Goal: Task Accomplishment & Management: Complete application form

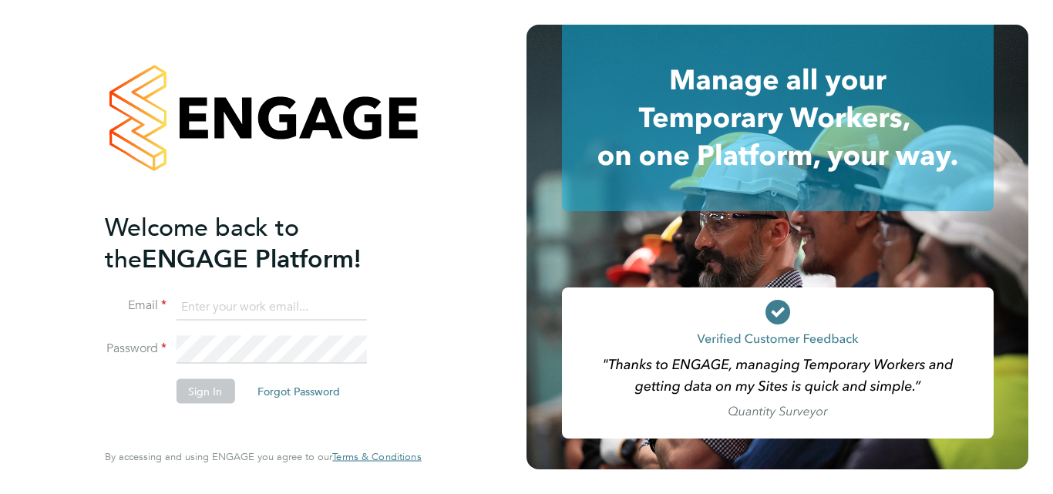
type input "madhani.tyrone@gmail.com"
click at [193, 397] on button "Sign In" at bounding box center [205, 390] width 59 height 25
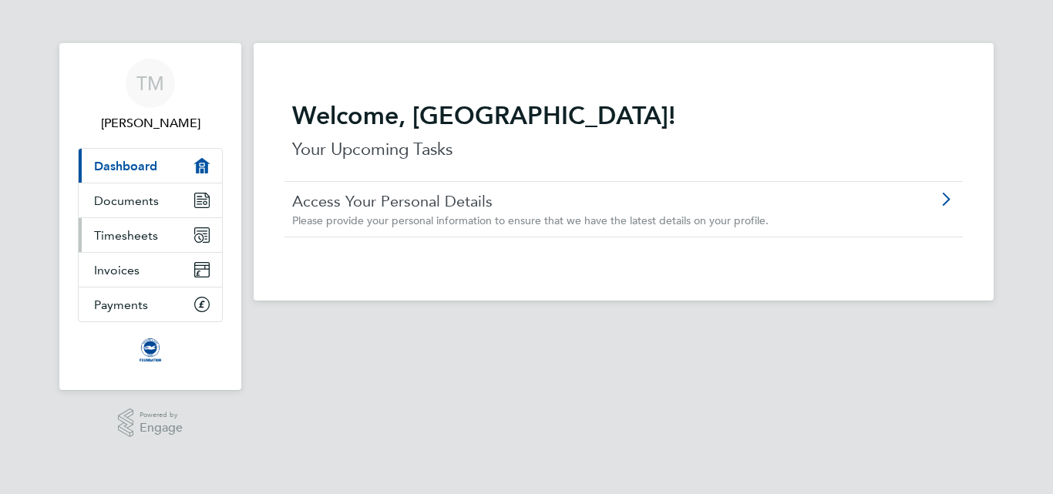
click at [149, 231] on span "Timesheets" at bounding box center [126, 235] width 64 height 15
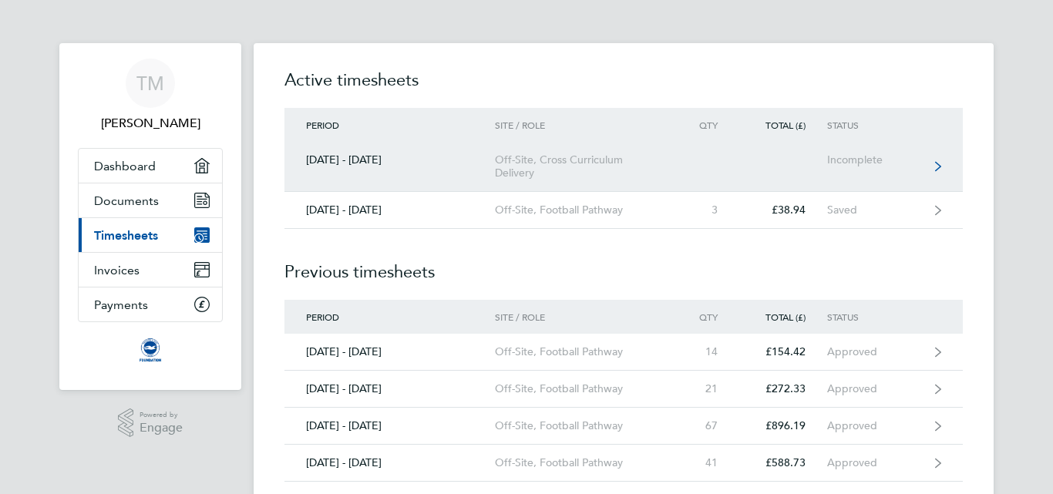
click at [550, 171] on div "Off-Site, Cross Curriculum Delivery" at bounding box center [583, 166] width 176 height 26
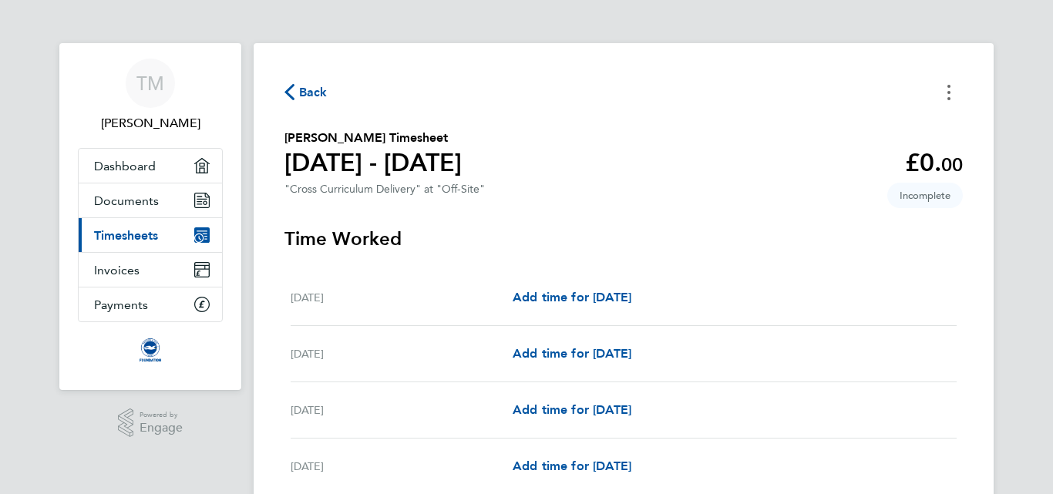
click at [953, 86] on button "Timesheets Menu" at bounding box center [949, 92] width 28 height 24
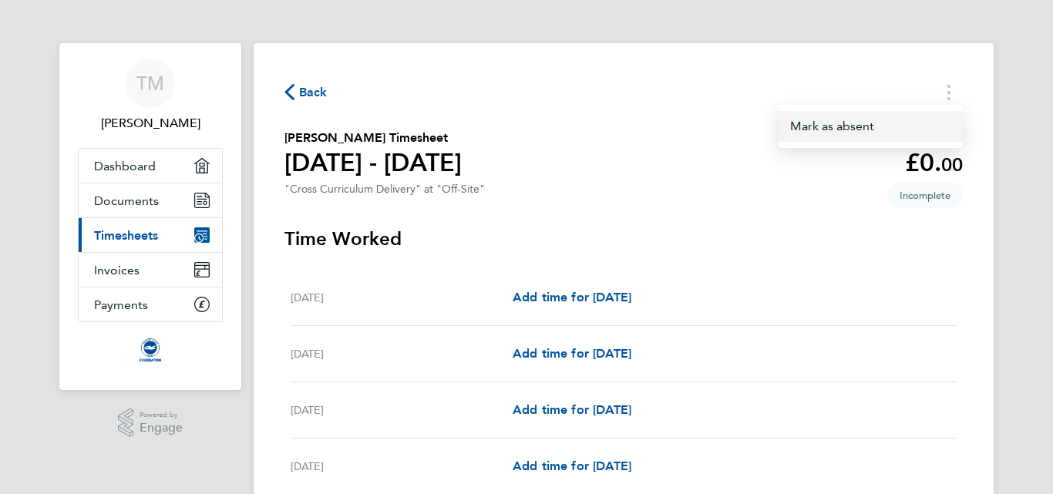
click at [870, 123] on button "Mark as absent" at bounding box center [870, 126] width 185 height 31
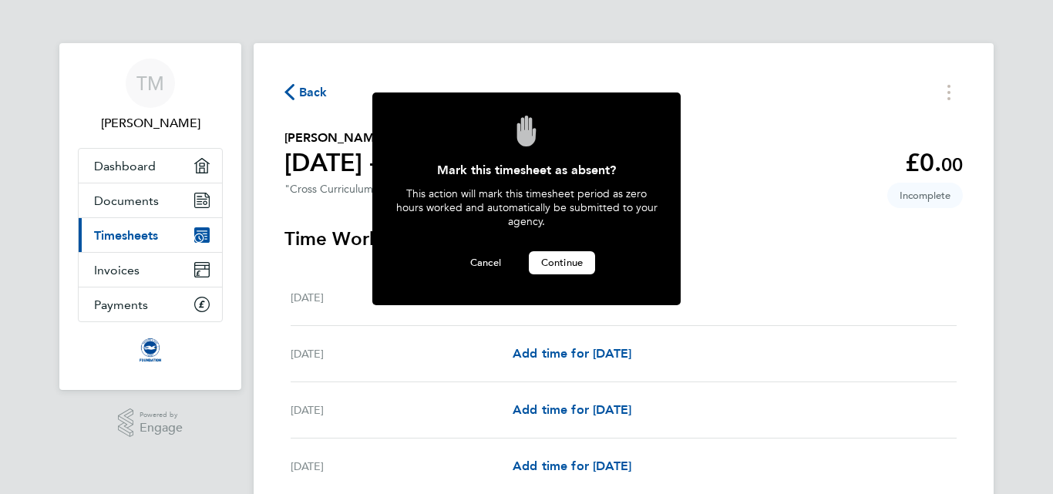
click at [545, 270] on button "Continue" at bounding box center [562, 262] width 66 height 23
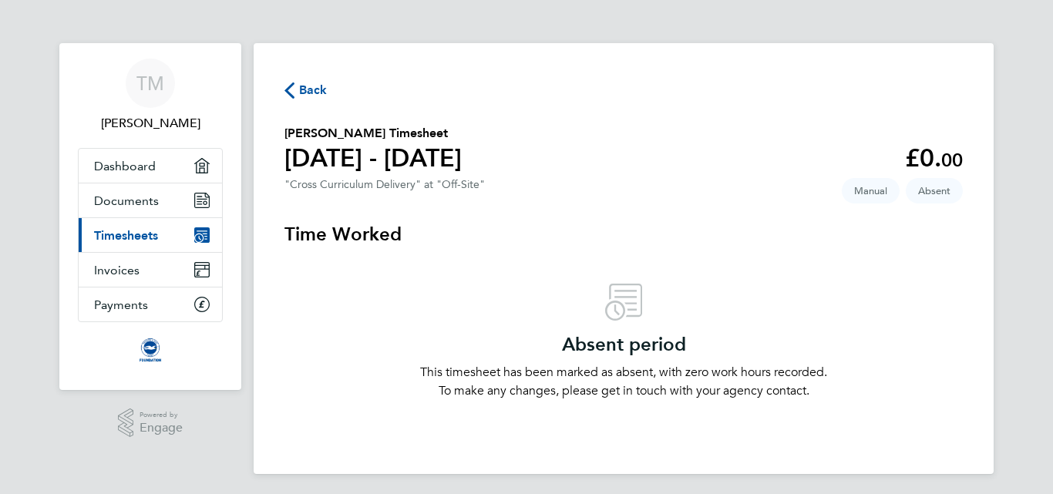
click at [307, 93] on span "Back" at bounding box center [313, 90] width 29 height 18
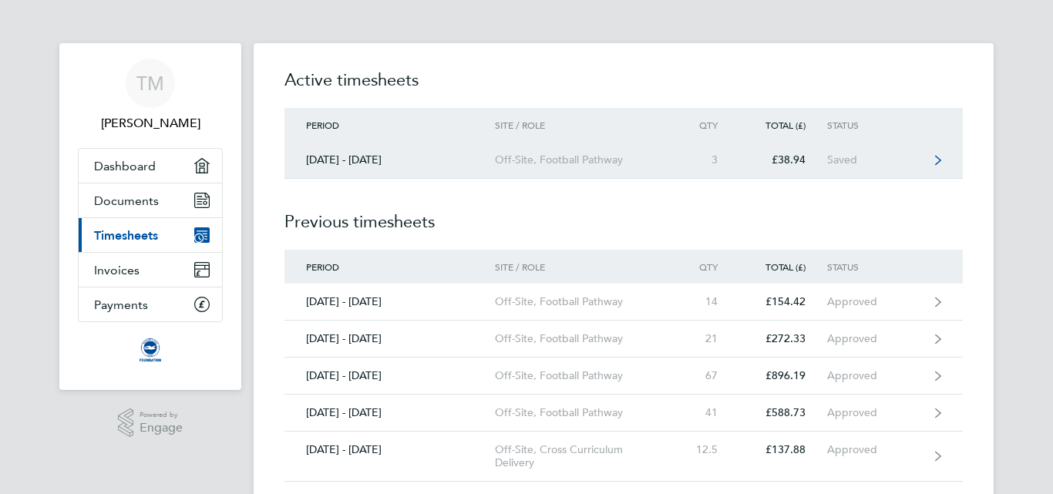
click at [552, 165] on div "Off-Site, Football Pathway" at bounding box center [583, 159] width 176 height 13
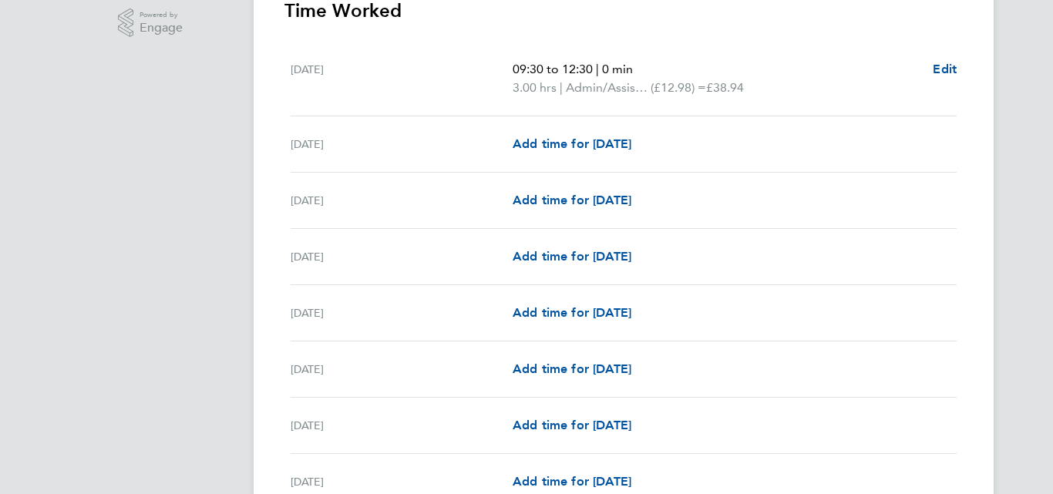
scroll to position [401, 0]
click at [532, 146] on span "Add time for [DATE]" at bounding box center [572, 143] width 119 height 15
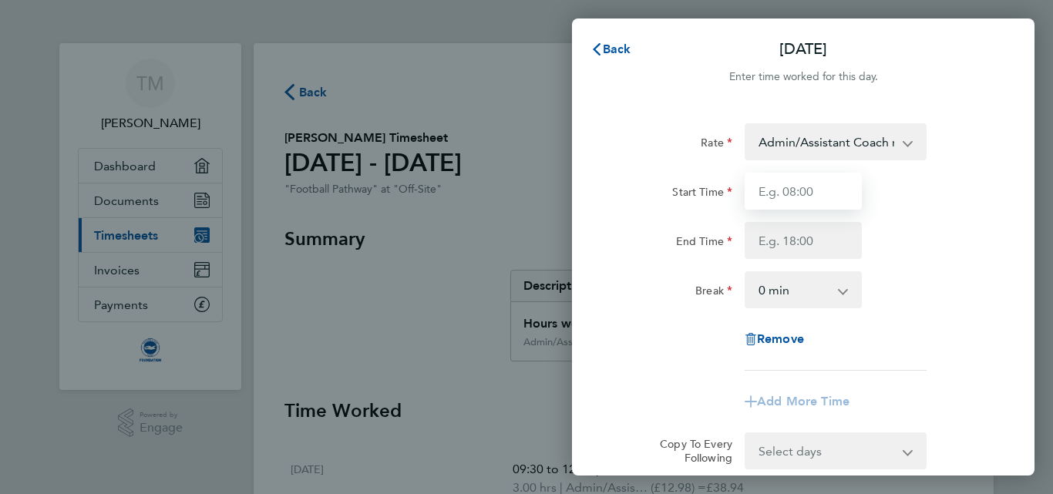
click at [806, 204] on input "Start Time" at bounding box center [802, 191] width 117 height 37
type input "10:00"
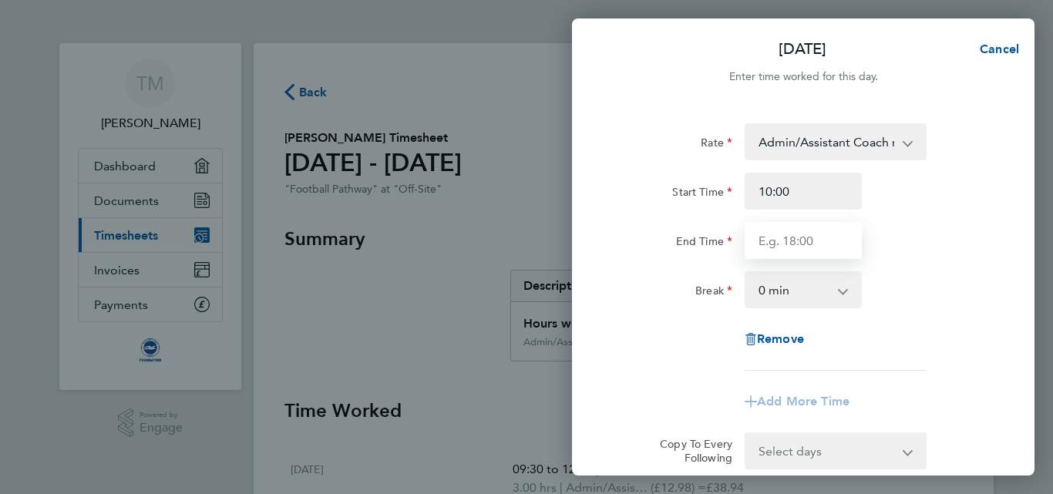
click at [778, 247] on input "End Time" at bounding box center [802, 240] width 117 height 37
type input "13:00"
click at [941, 244] on div "End Time 13:00" at bounding box center [803, 240] width 388 height 37
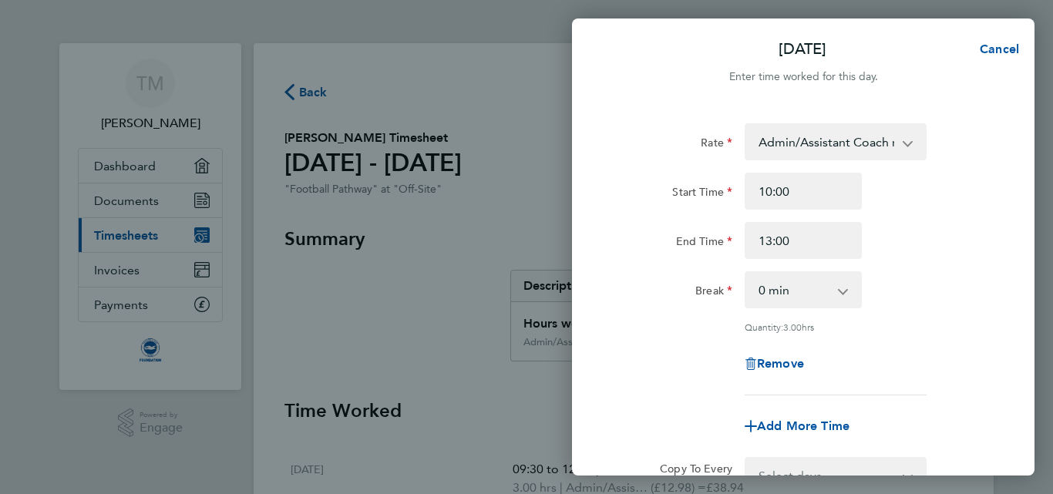
click at [913, 146] on app-icon-cross-button at bounding box center [915, 142] width 18 height 34
click at [906, 144] on app-icon-cross-button at bounding box center [915, 142] width 18 height 34
click at [866, 147] on select "Admin/Assistant Coach rate - 12.98 Lead Coach Rate - 16.28" at bounding box center [826, 142] width 160 height 34
click at [988, 166] on div "Rate Admin/Assistant Coach rate - 12.98 Lead Coach Rate - 16.28 Start Time 10:0…" at bounding box center [803, 259] width 376 height 272
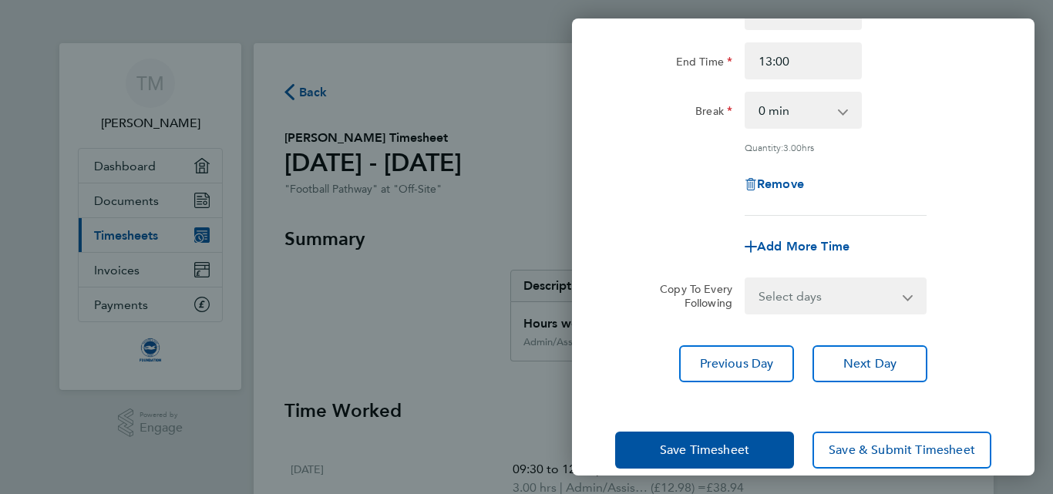
scroll to position [202, 0]
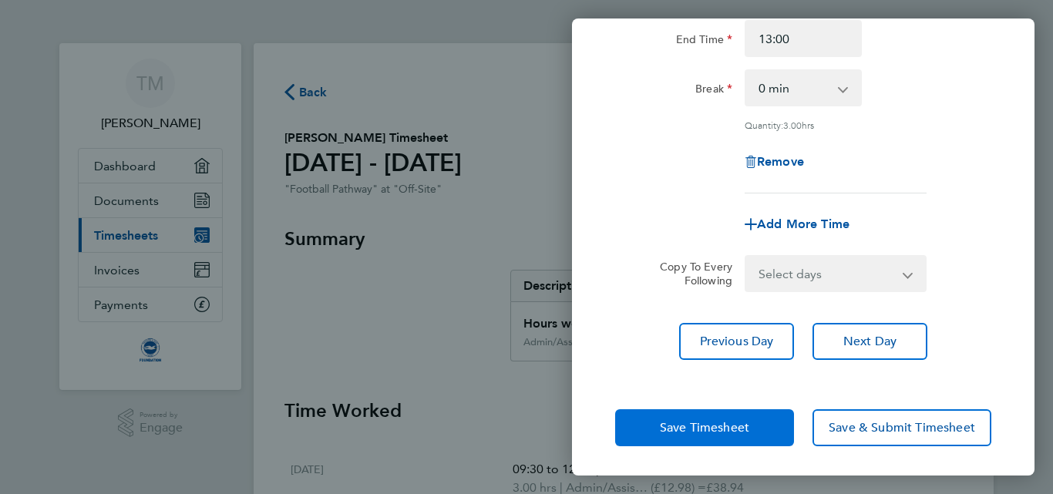
click at [699, 423] on span "Save Timesheet" at bounding box center [704, 427] width 89 height 15
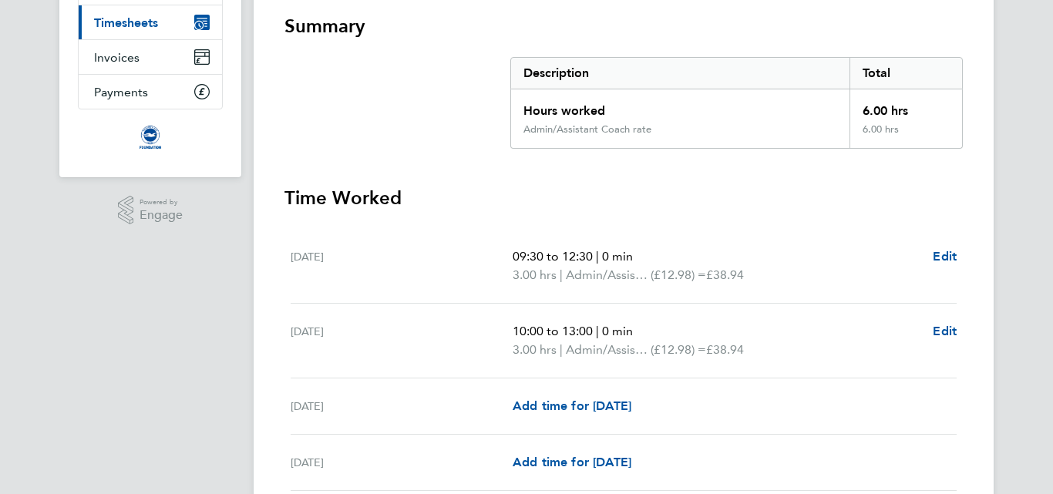
scroll to position [216, 0]
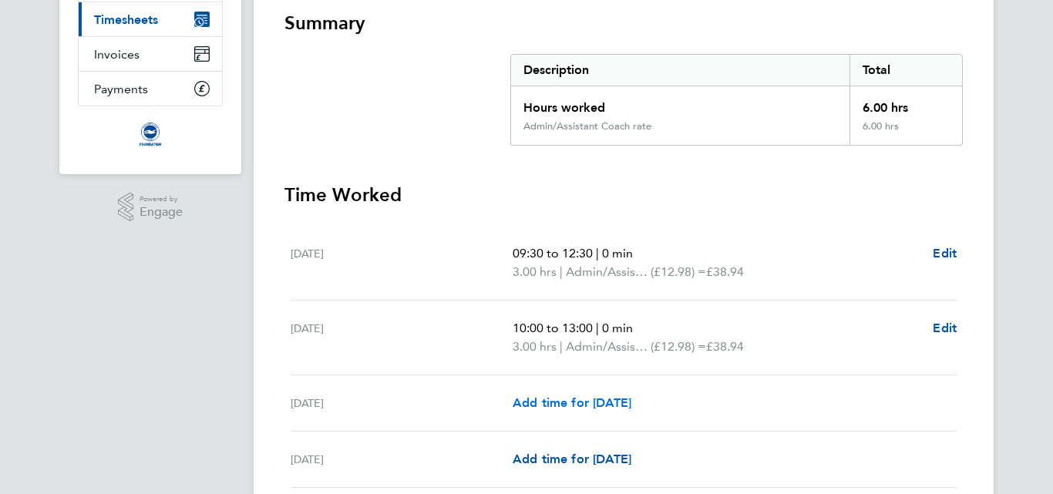
click at [546, 397] on span "Add time for [DATE]" at bounding box center [572, 402] width 119 height 15
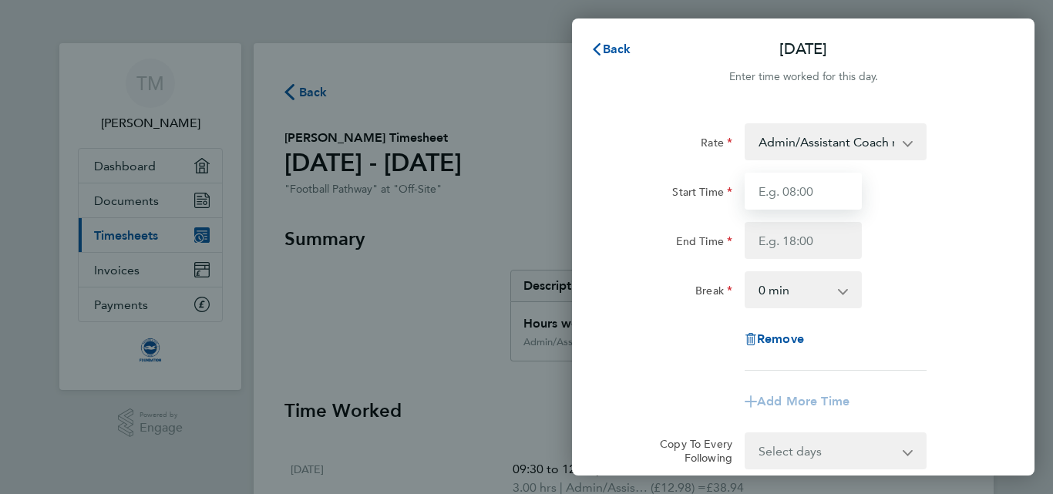
click at [818, 189] on input "Start Time" at bounding box center [802, 191] width 117 height 37
type input "10:00"
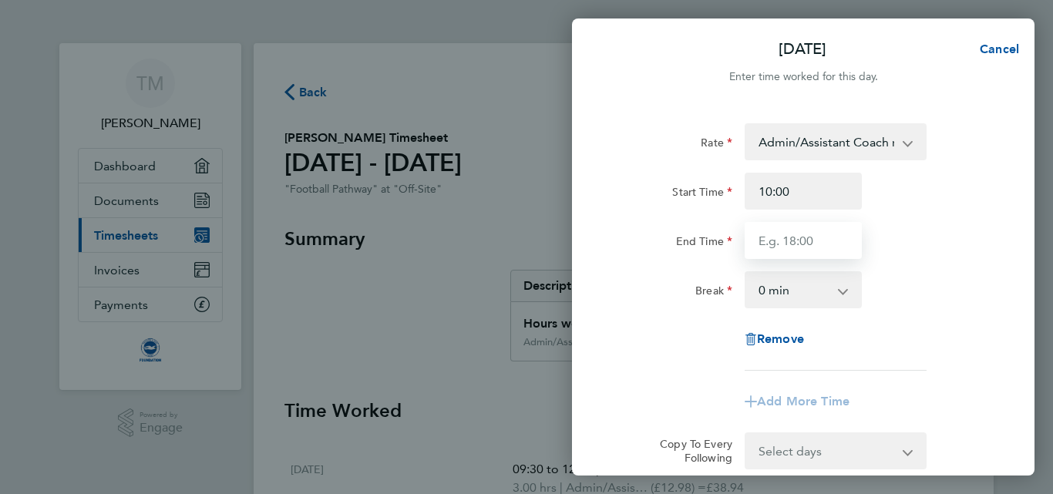
click at [815, 241] on input "End Time" at bounding box center [802, 240] width 117 height 37
type input "13:00"
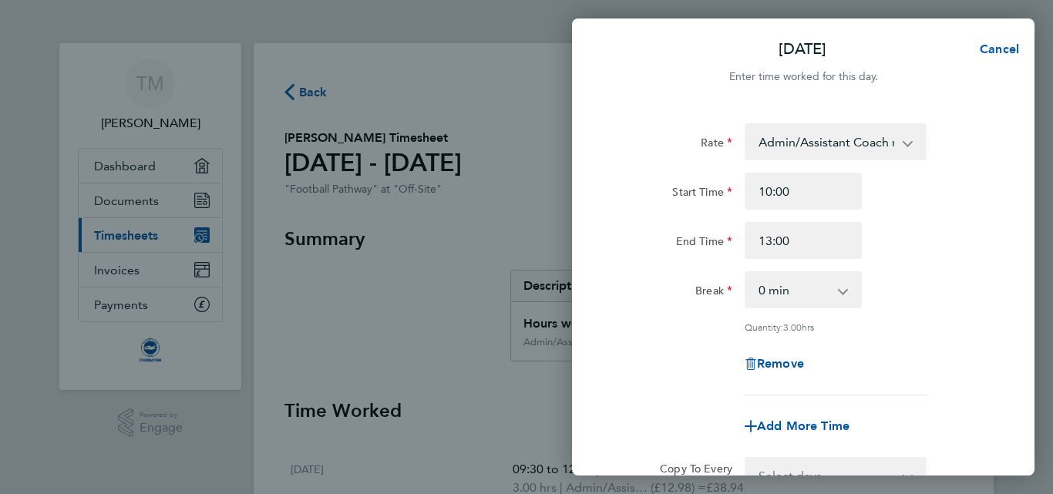
click at [932, 313] on div "Rate Admin/Assistant Coach rate - 12.98 Lead Coach Rate - 16.28 Start Time 10:0…" at bounding box center [803, 259] width 376 height 272
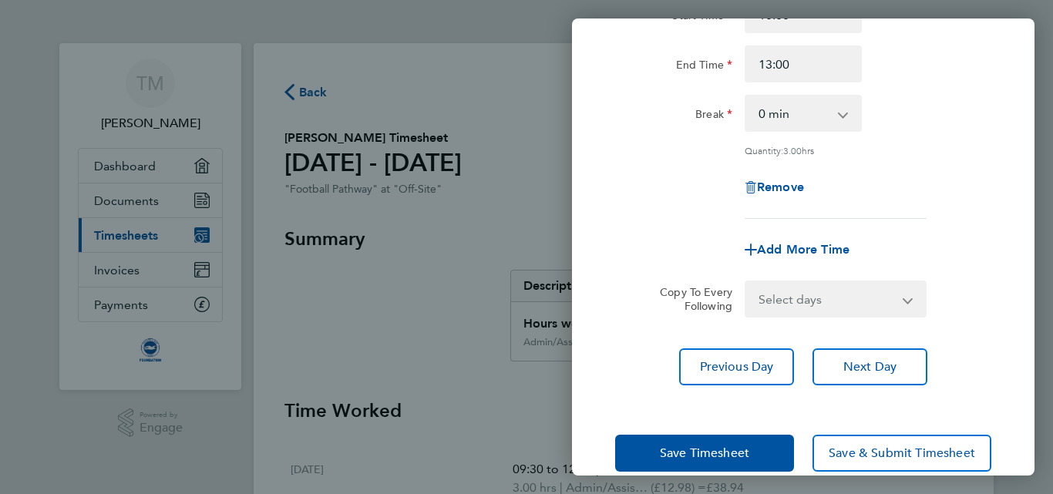
scroll to position [202, 0]
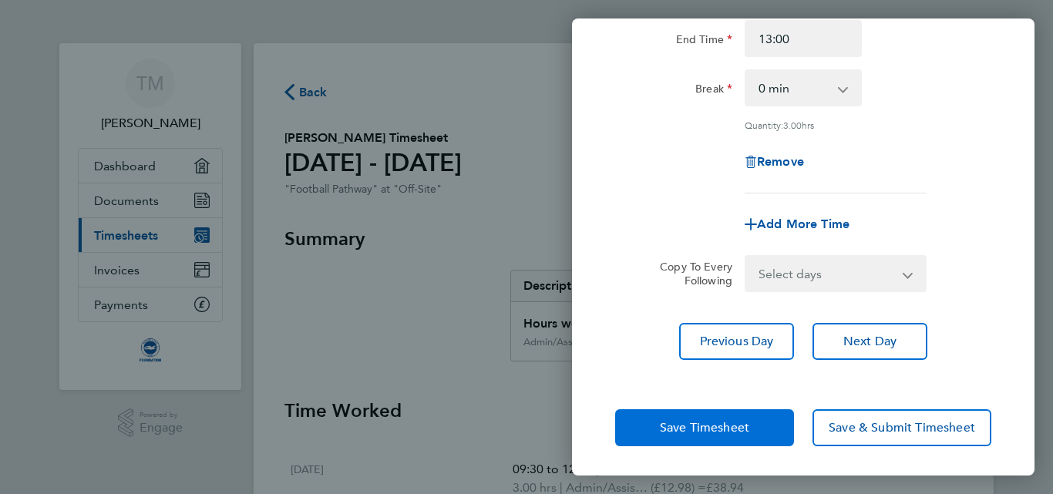
click at [681, 430] on span "Save Timesheet" at bounding box center [704, 427] width 89 height 15
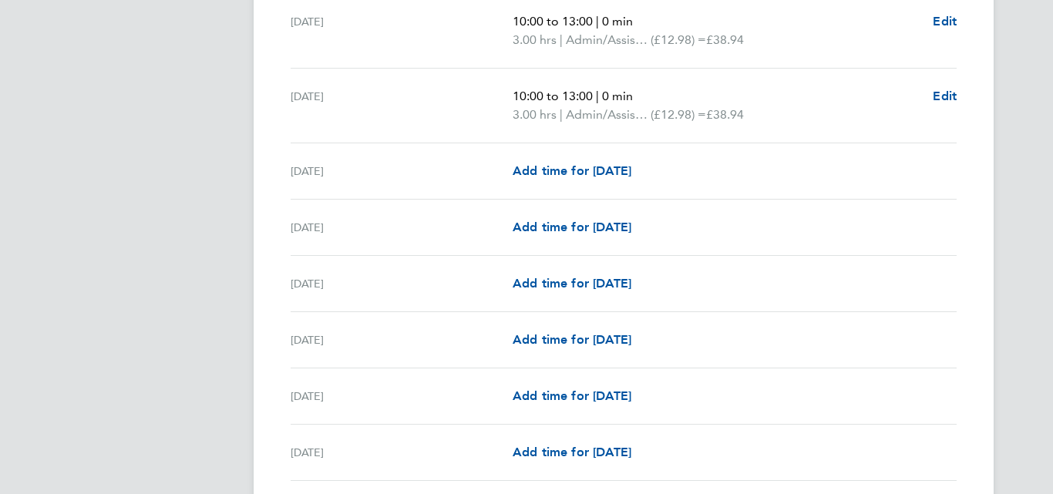
scroll to position [524, 0]
click at [541, 392] on span "Add time for Mon 08 Sep" at bounding box center [572, 394] width 119 height 15
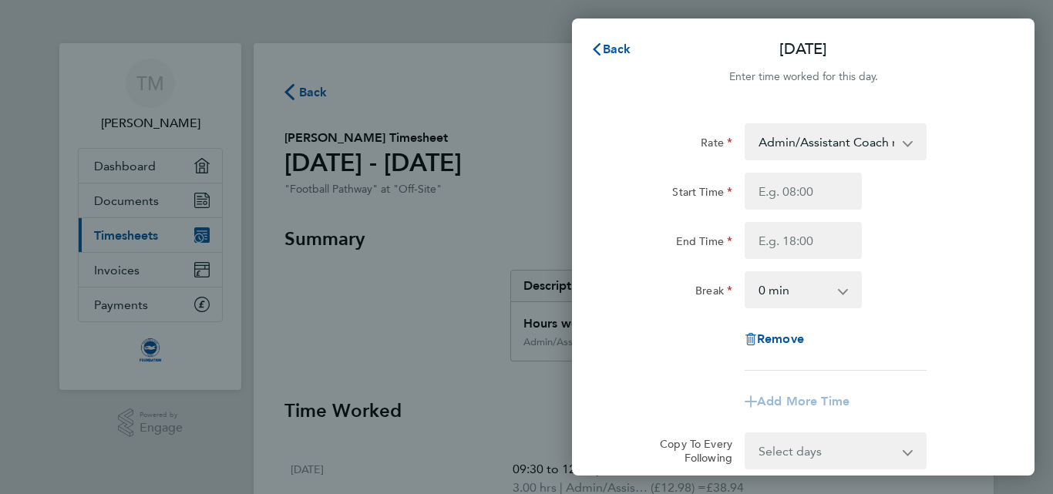
click at [827, 146] on select "Admin/Assistant Coach rate - 12.98 Lead Coach Rate - 16.28" at bounding box center [826, 142] width 160 height 34
drag, startPoint x: 826, startPoint y: 157, endPoint x: 816, endPoint y: 188, distance: 32.4
click at [816, 188] on input "Start Time" at bounding box center [802, 191] width 117 height 37
type input "18:30"
click at [809, 248] on input "End Time" at bounding box center [802, 240] width 117 height 37
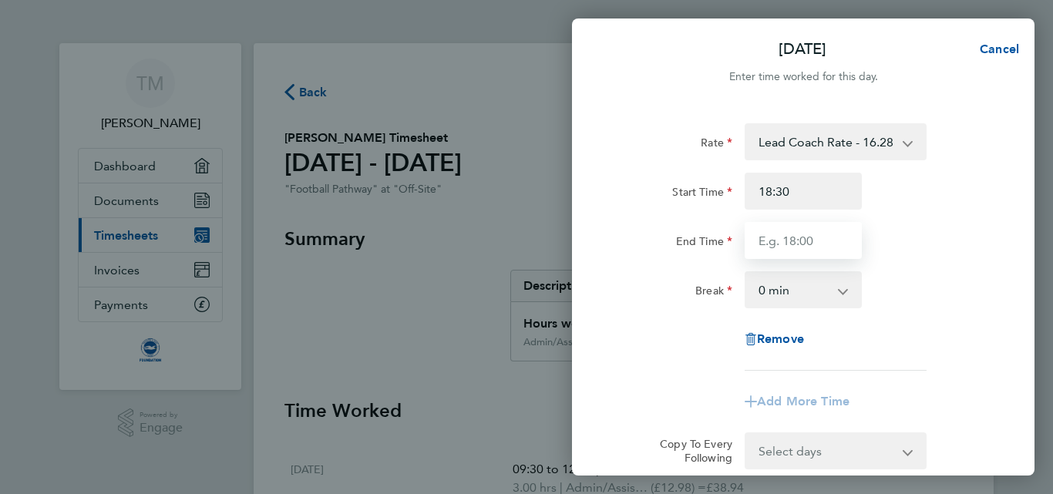
type input "20:00"
click at [946, 271] on div "Break 0 min 15 min 30 min 45 min 60 min 75 min 90 min" at bounding box center [803, 289] width 388 height 37
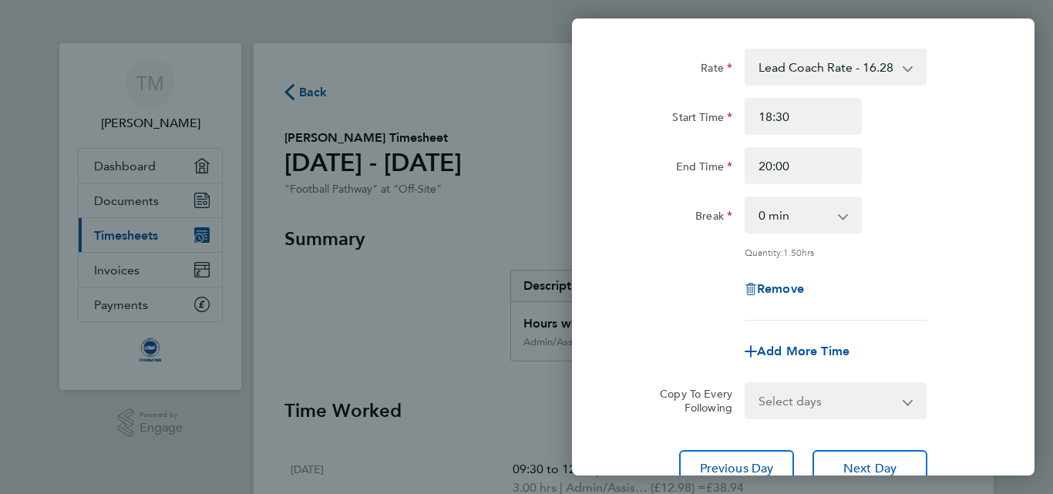
scroll to position [92, 0]
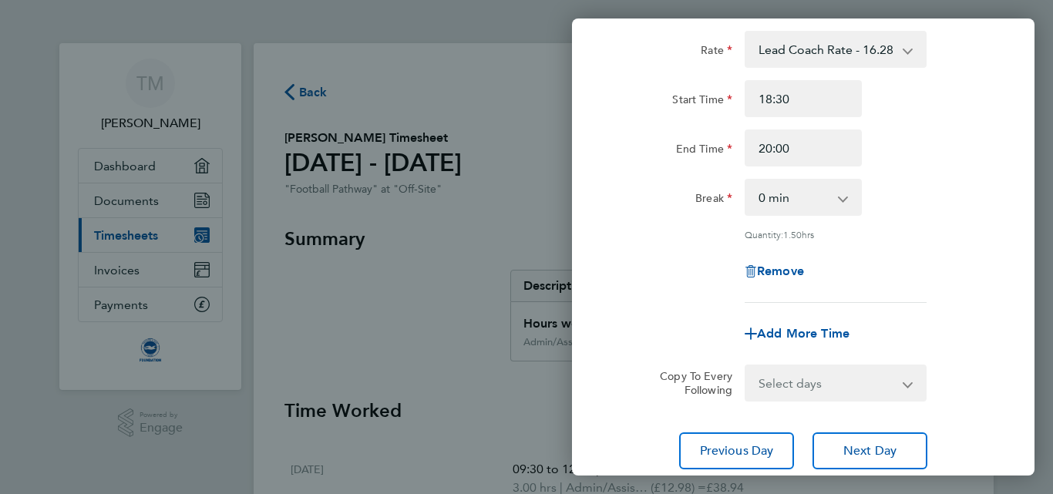
click at [861, 393] on select "Select days Day Weekday (Mon-Fri) Weekend (Sat-Sun) Monday Tuesday Wednesday Th…" at bounding box center [827, 383] width 162 height 34
select select "MO"
click at [746, 366] on select "Select days Day Weekday (Mon-Fri) Weekend (Sat-Sun) Monday Tuesday Wednesday Th…" at bounding box center [827, 383] width 162 height 34
select select "2025-09-30"
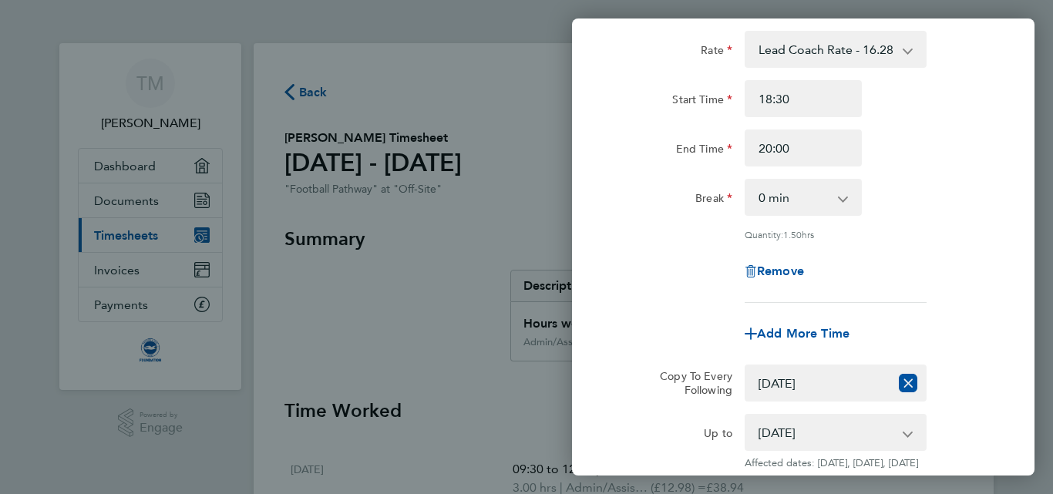
click at [927, 222] on div "Rate Lead Coach Rate - 16.28 Admin/Assistant Coach rate - 12.98 Start Time 18:3…" at bounding box center [803, 167] width 376 height 272
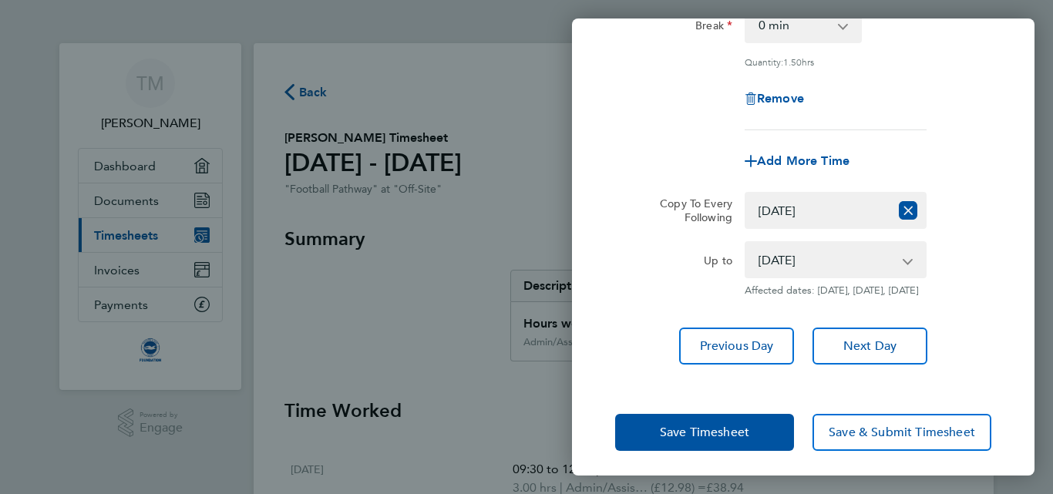
scroll to position [282, 0]
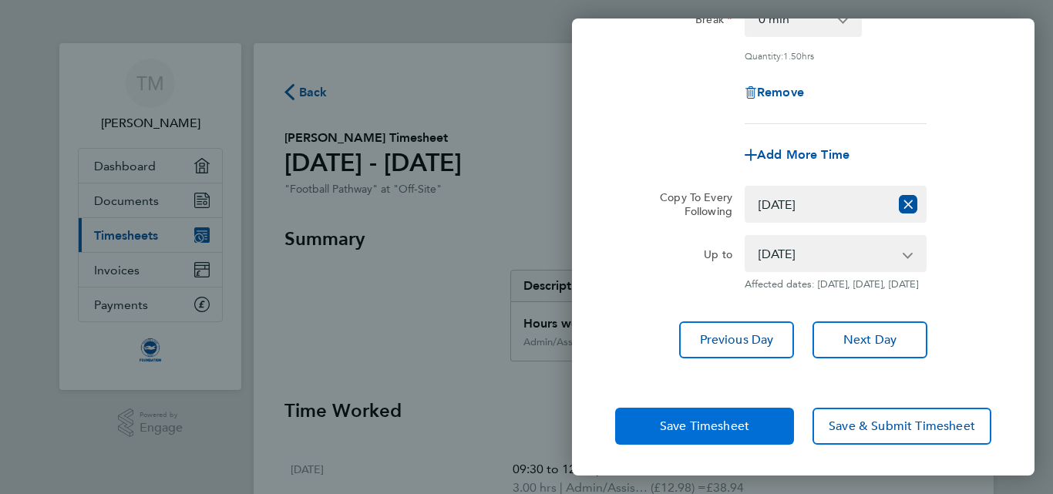
click at [677, 425] on span "Save Timesheet" at bounding box center [704, 425] width 89 height 15
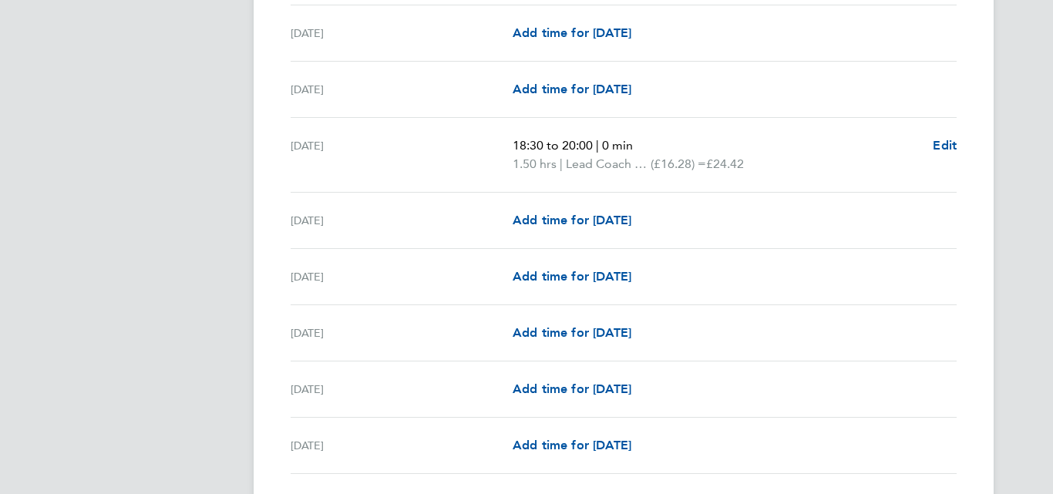
scroll to position [802, 0]
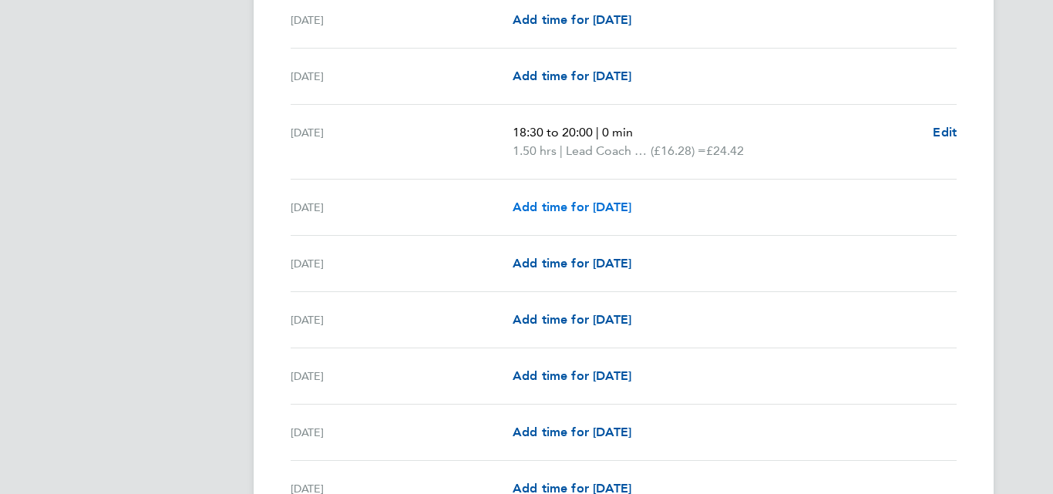
click at [566, 209] on span "Add time for Tue 09 Sep" at bounding box center [572, 207] width 119 height 15
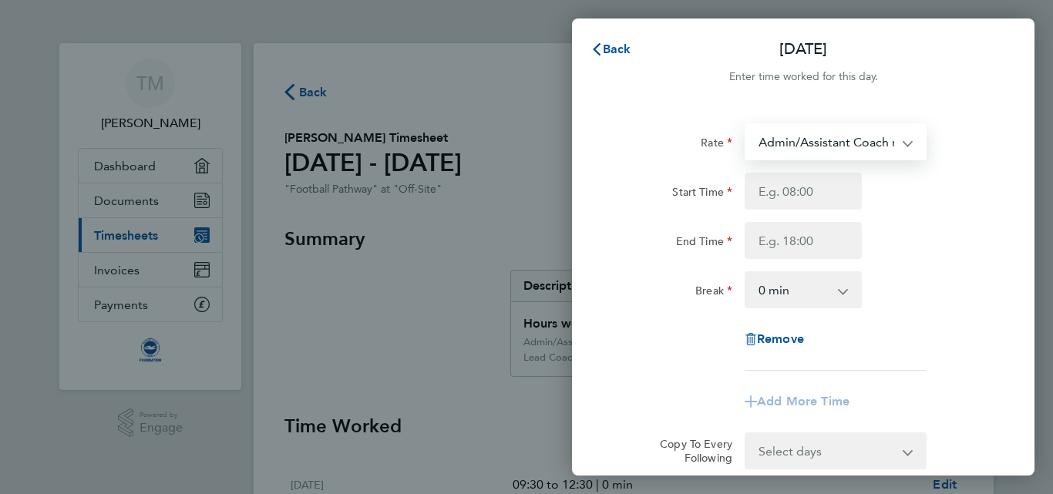
click at [862, 137] on select "Admin/Assistant Coach rate - 12.98 Lead Coach Rate - 16.28" at bounding box center [826, 142] width 160 height 34
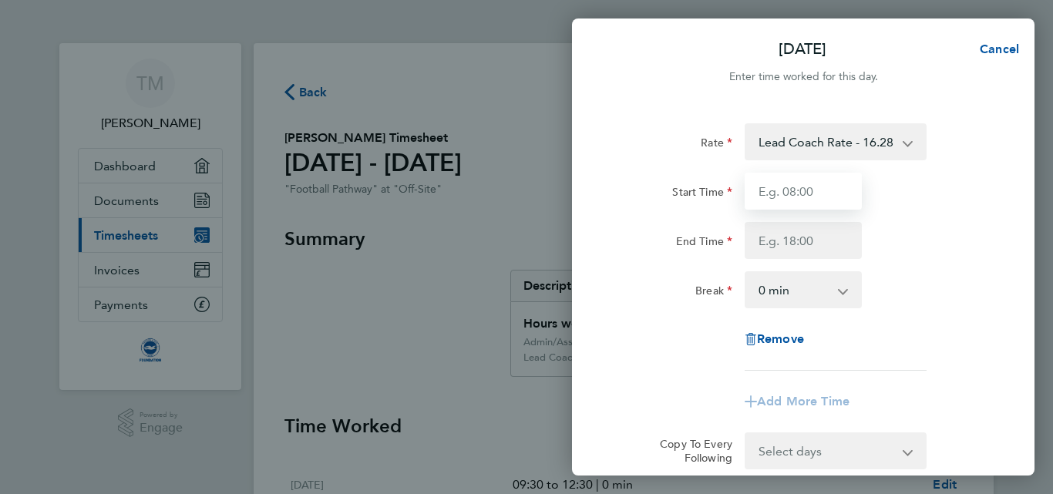
click at [818, 193] on input "Start Time" at bounding box center [802, 191] width 117 height 37
type input "17:00"
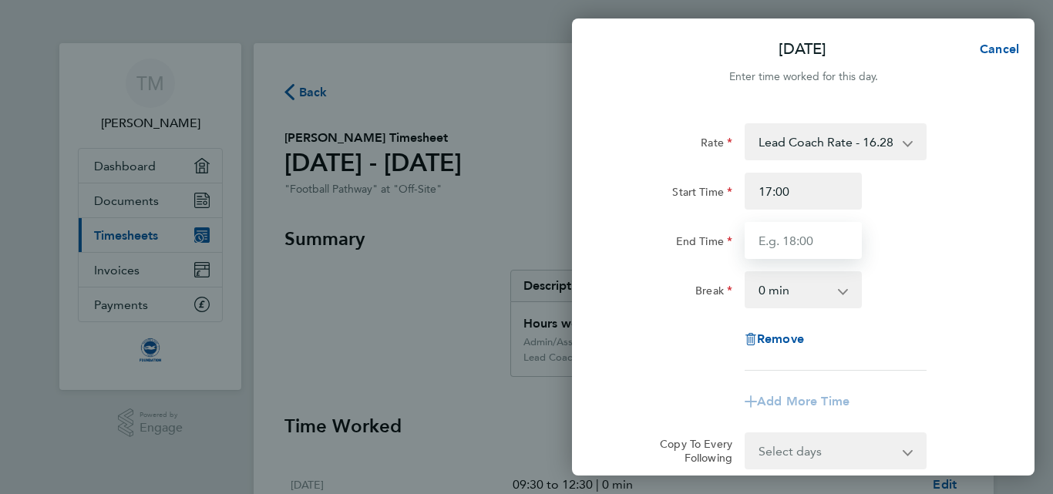
click at [759, 223] on input "End Time" at bounding box center [802, 240] width 117 height 37
type input "19:00"
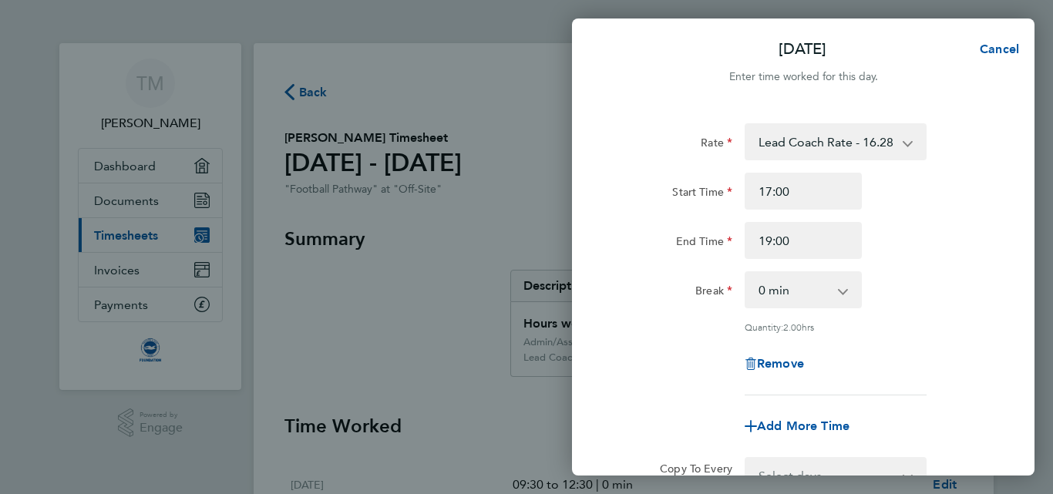
click at [941, 235] on div "End Time 19:00" at bounding box center [803, 240] width 388 height 37
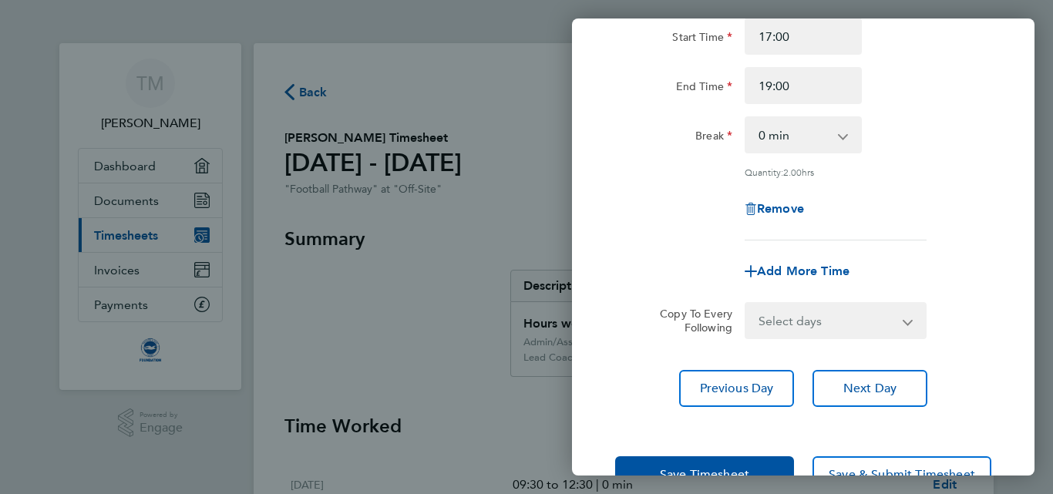
scroll to position [202, 0]
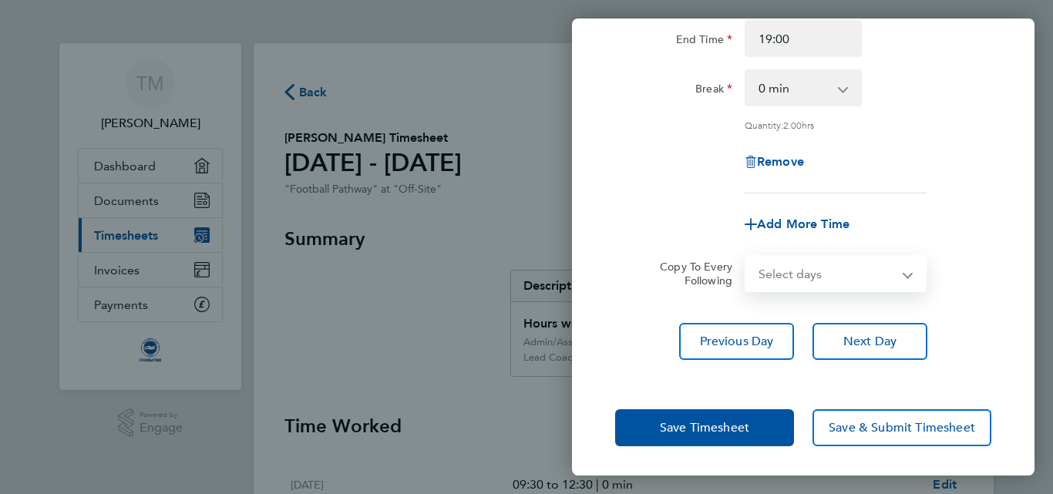
click at [877, 273] on select "Select days Day Weekday (Mon-Fri) Weekend (Sat-Sun) Monday Tuesday Wednesday Th…" at bounding box center [827, 274] width 162 height 34
select select "TUE"
click at [746, 257] on select "Select days Day Weekday (Mon-Fri) Weekend (Sat-Sun) Monday Tuesday Wednesday Th…" at bounding box center [827, 274] width 162 height 34
select select "2025-09-30"
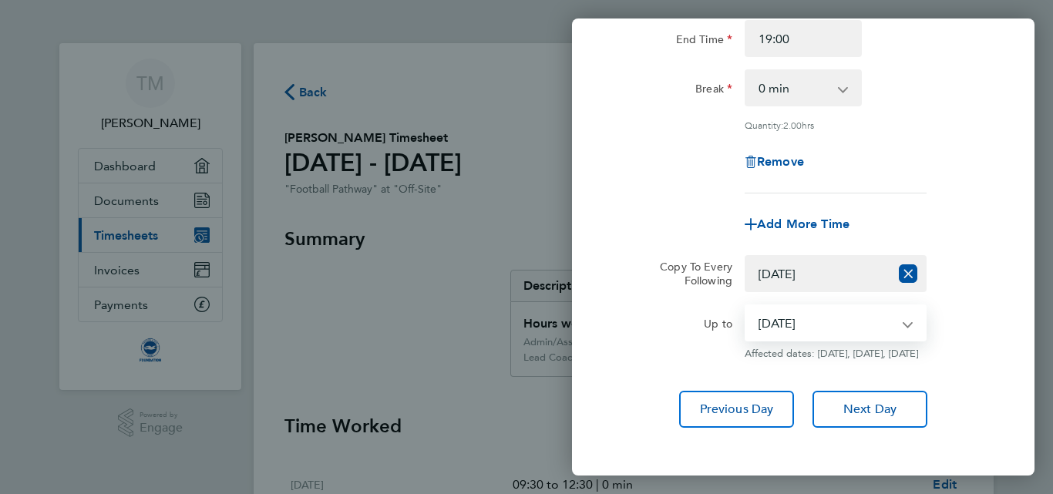
click at [844, 325] on select "16 Sep 2025 17 Sep 2025 18 Sep 2025 19 Sep 2025 20 Sep 2025 21 Sep 2025 22 Sep …" at bounding box center [826, 323] width 160 height 34
click at [996, 359] on div "Up to 16 Sep 2025 17 Sep 2025 18 Sep 2025 19 Sep 2025 20 Sep 2025 21 Sep 2025 2…" at bounding box center [803, 331] width 388 height 55
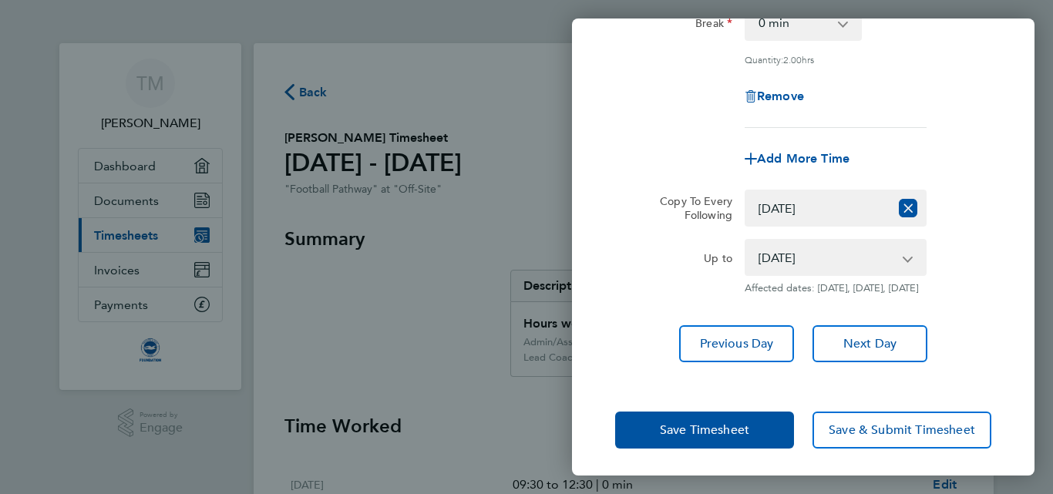
scroll to position [282, 0]
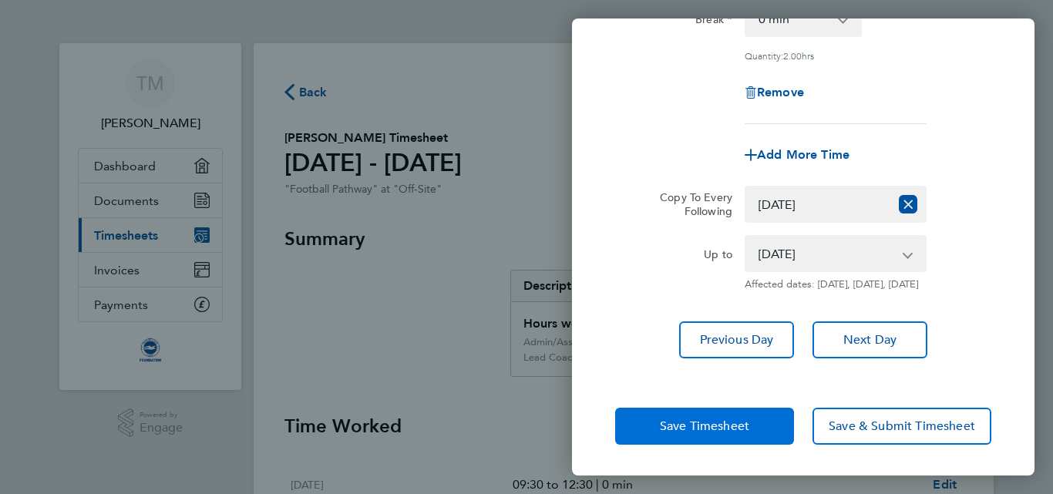
click at [691, 430] on span "Save Timesheet" at bounding box center [704, 425] width 89 height 15
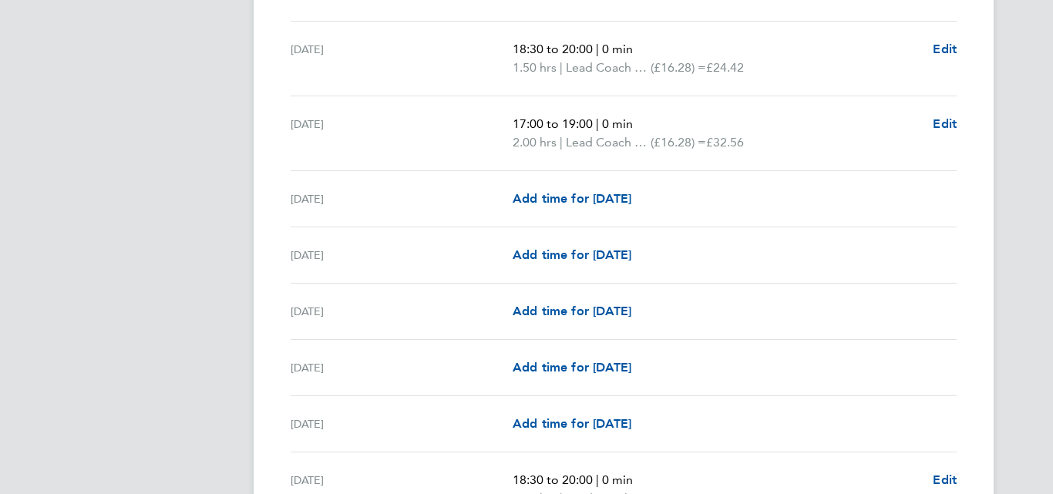
scroll to position [925, 0]
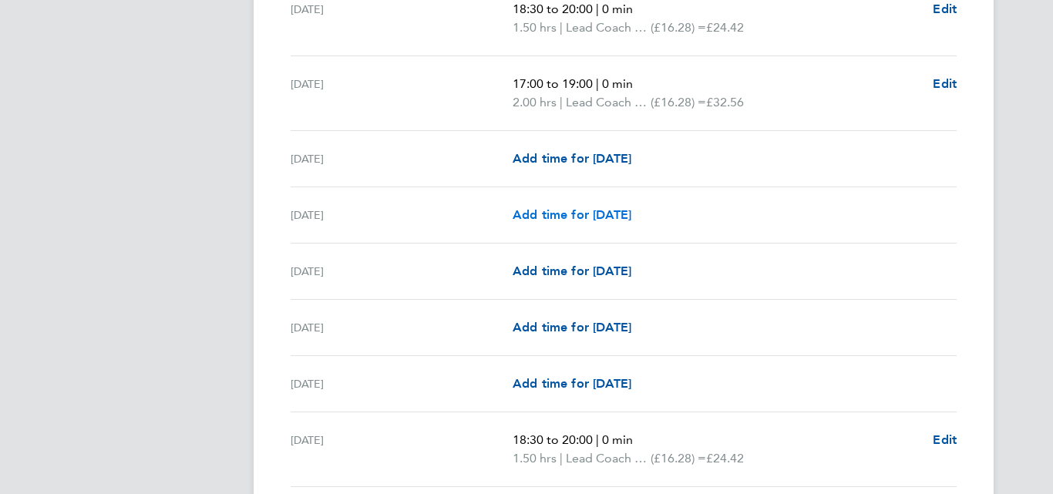
click at [623, 212] on span "Add time for Thu 11 Sep" at bounding box center [572, 214] width 119 height 15
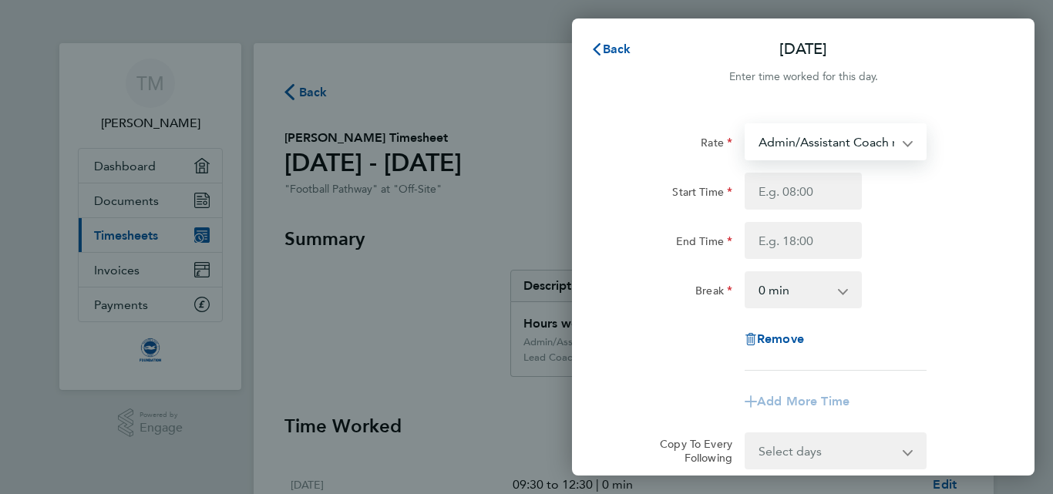
click at [825, 145] on select "Admin/Assistant Coach rate - 12.98 Lead Coach Rate - 16.28" at bounding box center [826, 142] width 160 height 34
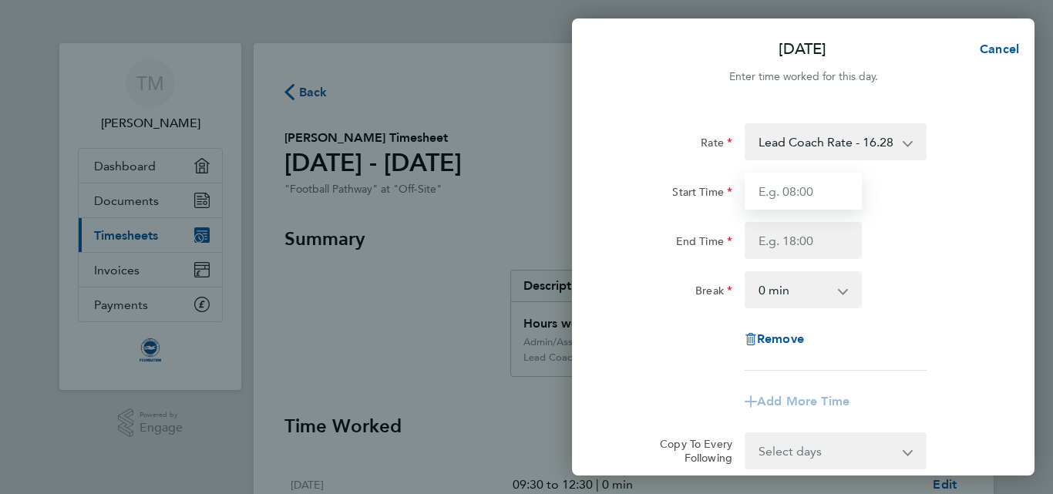
click at [817, 191] on input "Start Time" at bounding box center [802, 191] width 117 height 37
type input "19:15"
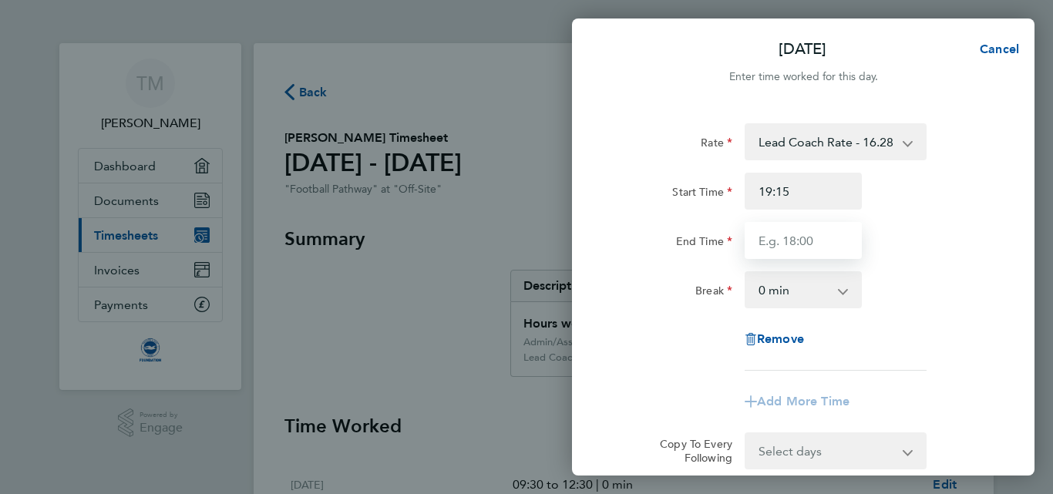
click at [781, 237] on input "End Time" at bounding box center [802, 240] width 117 height 37
type input "20:45"
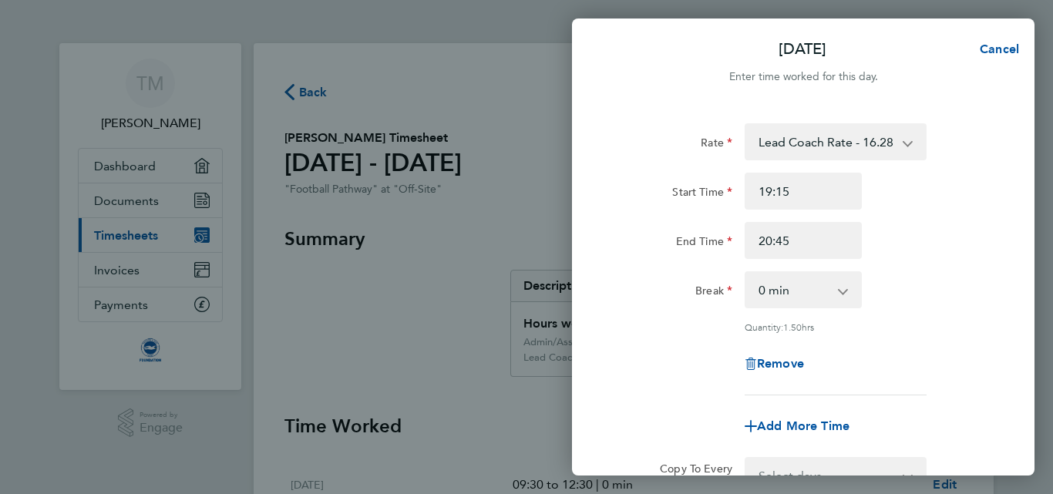
click at [963, 257] on div "End Time 20:45" at bounding box center [803, 240] width 388 height 37
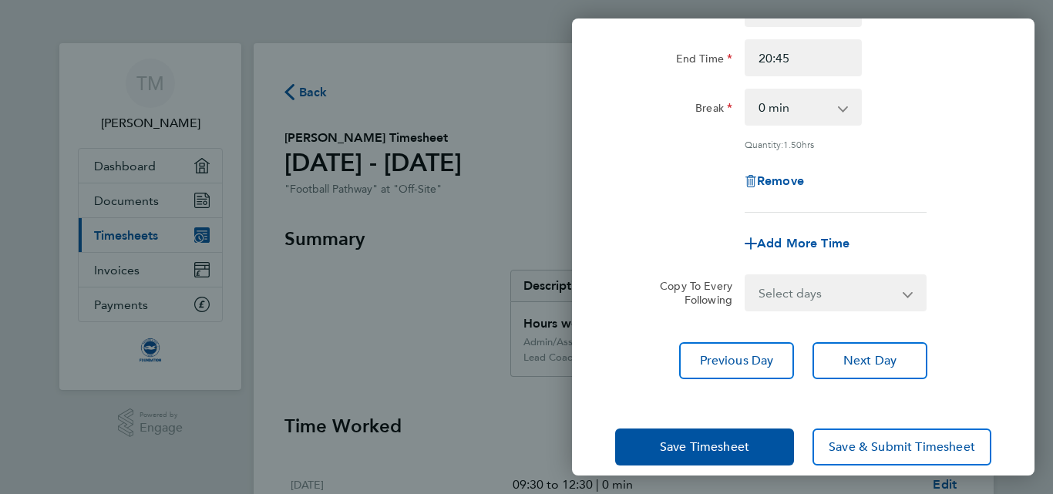
scroll to position [202, 0]
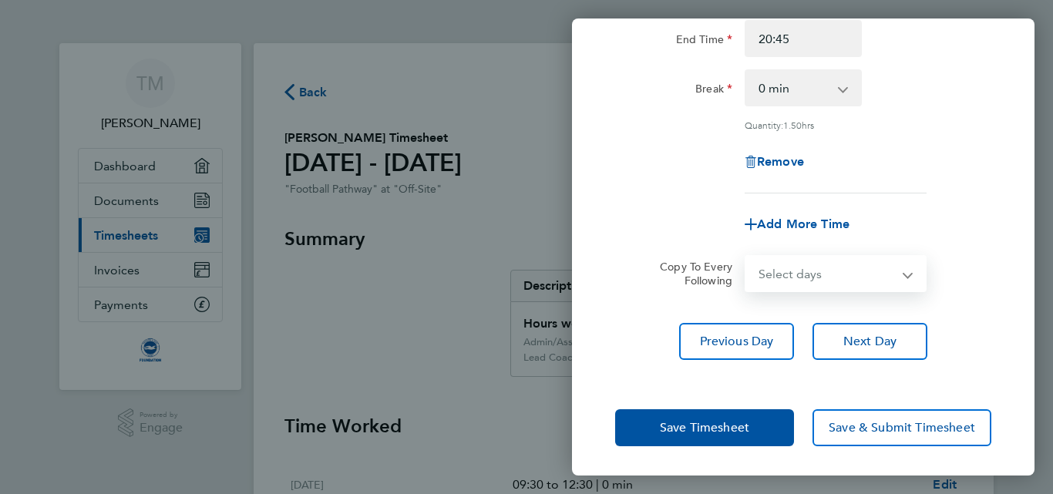
click at [892, 264] on select "Select days Day Weekday (Mon-Fri) Weekend (Sat-Sun) Monday Tuesday Wednesday Th…" at bounding box center [827, 274] width 162 height 34
select select "THU"
click at [746, 257] on select "Select days Day Weekday (Mon-Fri) Weekend (Sat-Sun) Monday Tuesday Wednesday Th…" at bounding box center [827, 274] width 162 height 34
select select "2025-09-30"
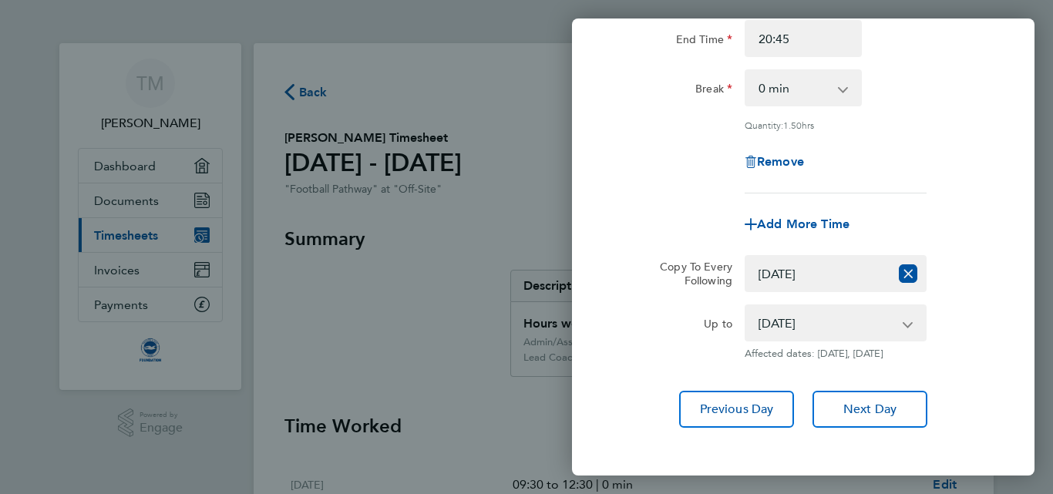
click at [597, 374] on div "Rate Lead Coach Rate - 16.28 Admin/Assistant Coach rate - 12.98 Start Time 19:1…" at bounding box center [803, 174] width 462 height 543
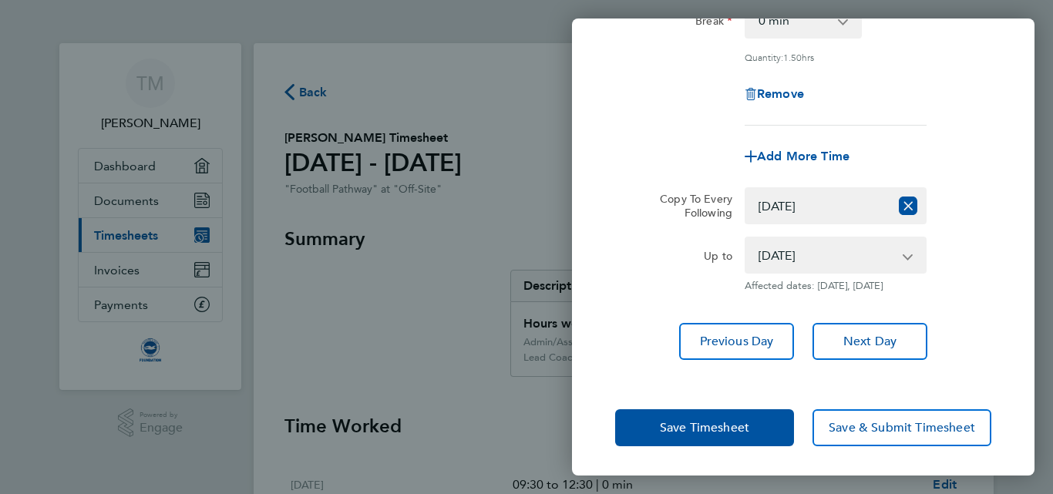
scroll to position [282, 0]
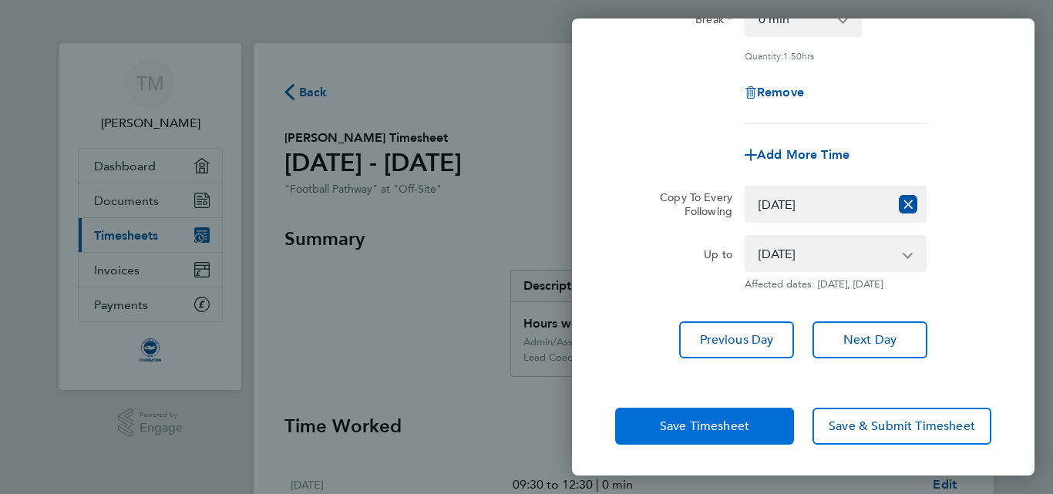
click at [653, 429] on button "Save Timesheet" at bounding box center [704, 426] width 179 height 37
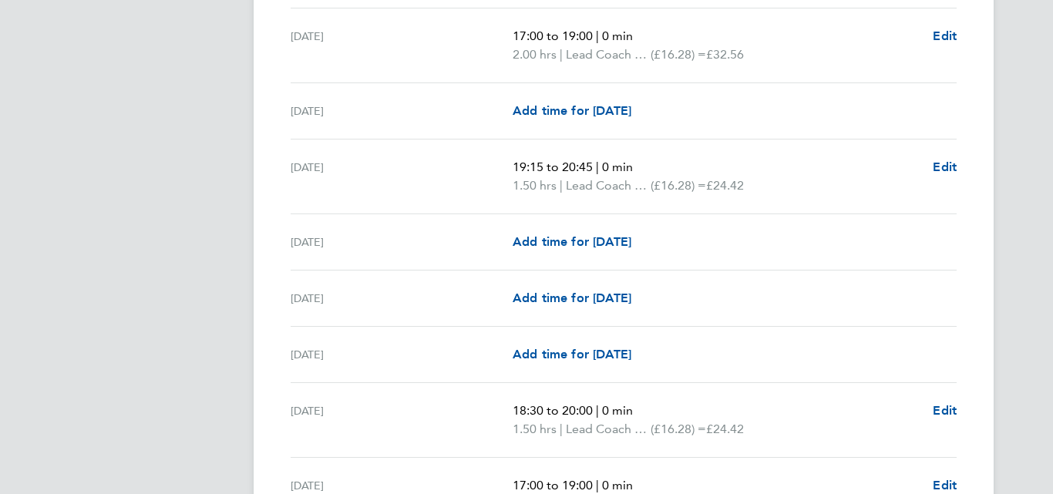
scroll to position [986, 0]
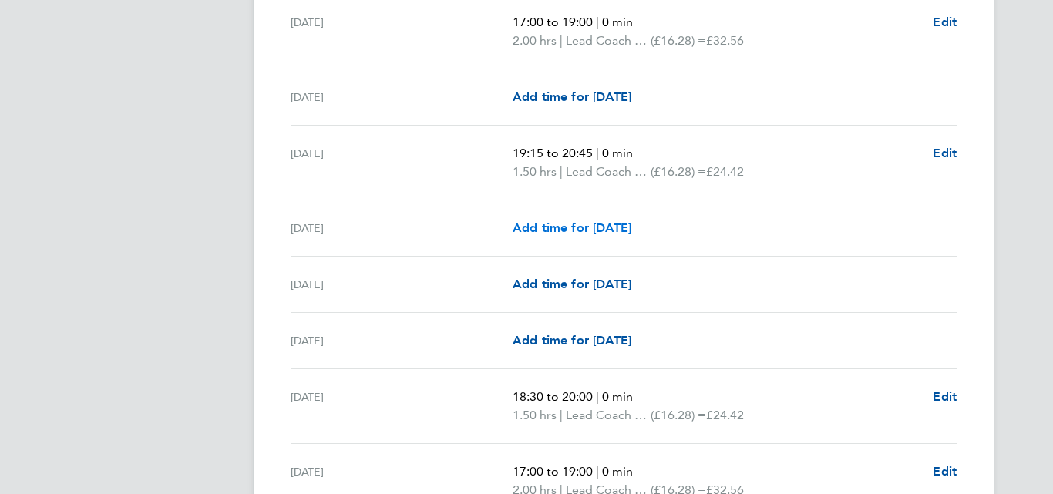
click at [604, 229] on span "Add time for Fri 12 Sep" at bounding box center [572, 227] width 119 height 15
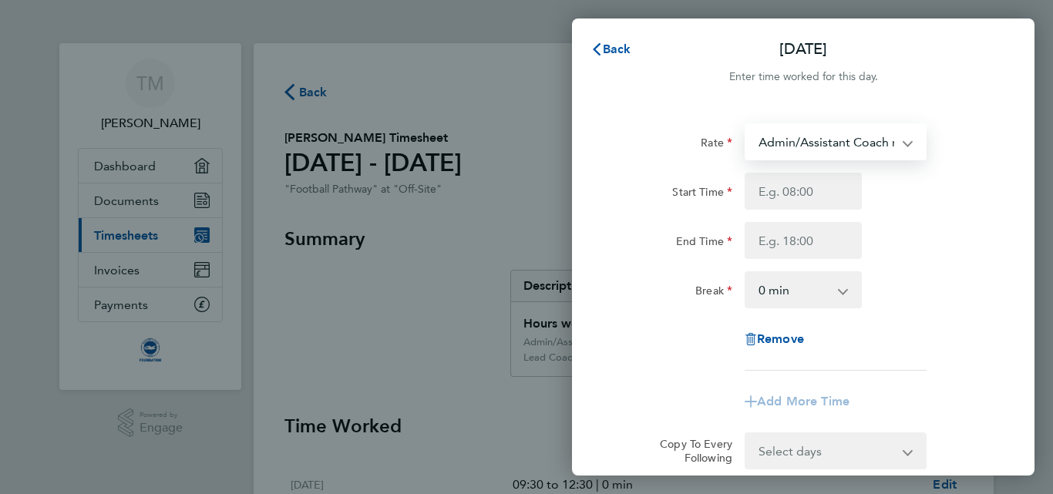
click at [809, 145] on select "Admin/Assistant Coach rate - 12.98 Lead Coach Rate - 16.28" at bounding box center [826, 142] width 160 height 34
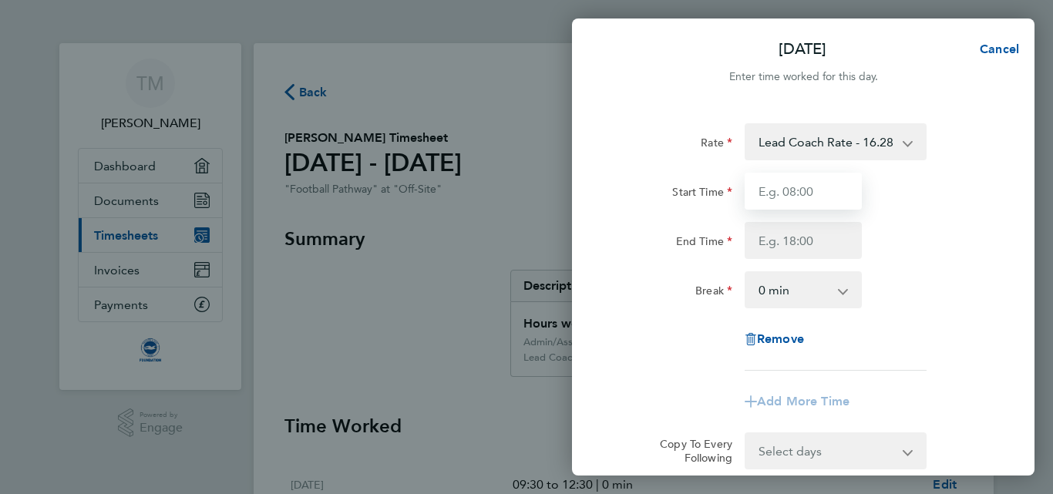
drag, startPoint x: 809, startPoint y: 151, endPoint x: 801, endPoint y: 193, distance: 42.5
click at [801, 193] on input "Start Time" at bounding box center [802, 191] width 117 height 37
type input "17:00"
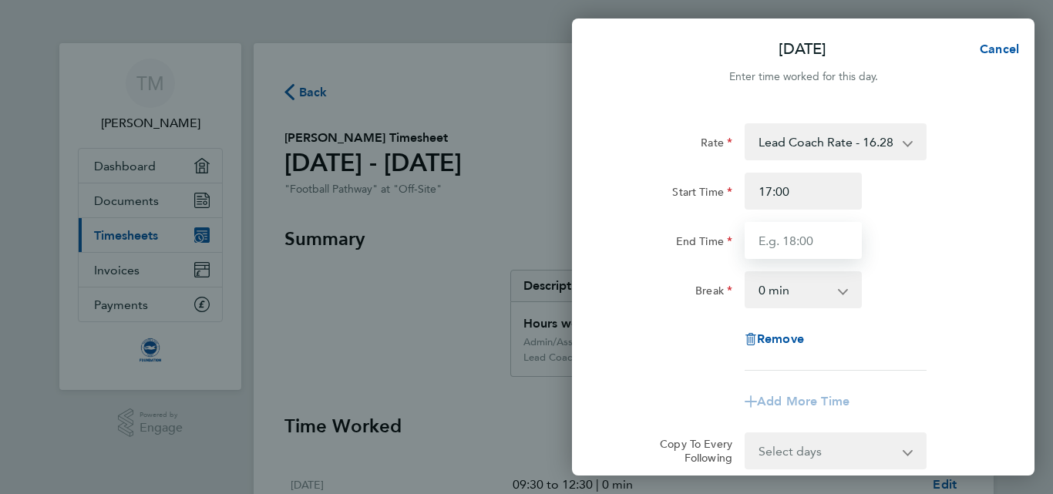
click at [773, 237] on input "End Time" at bounding box center [802, 240] width 117 height 37
type input "20:00"
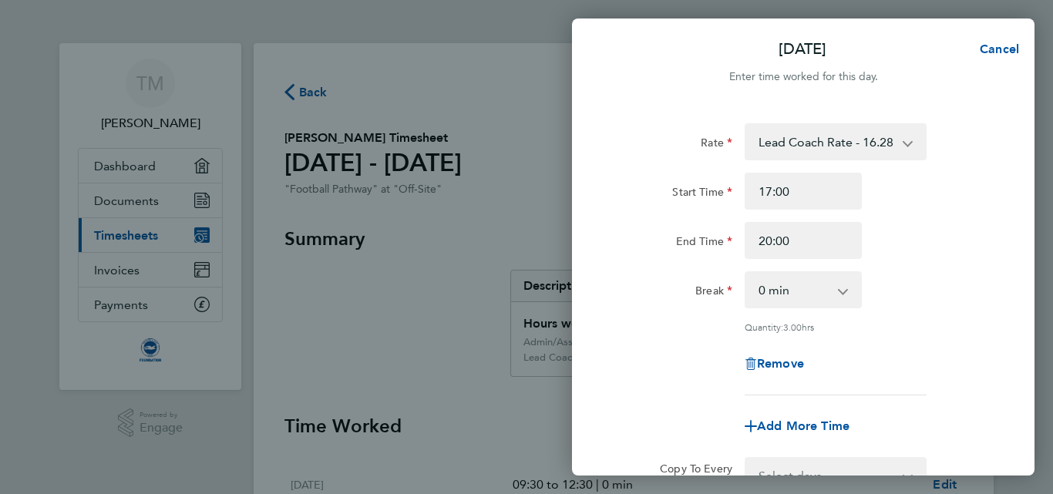
click at [946, 287] on div "Break 0 min 15 min 30 min 45 min 60 min 75 min 90 min" at bounding box center [803, 289] width 388 height 37
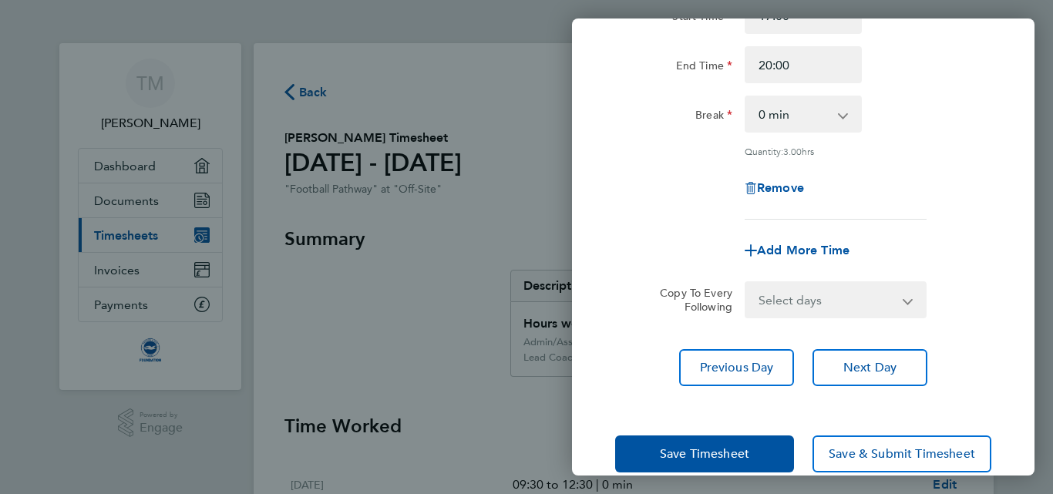
scroll to position [202, 0]
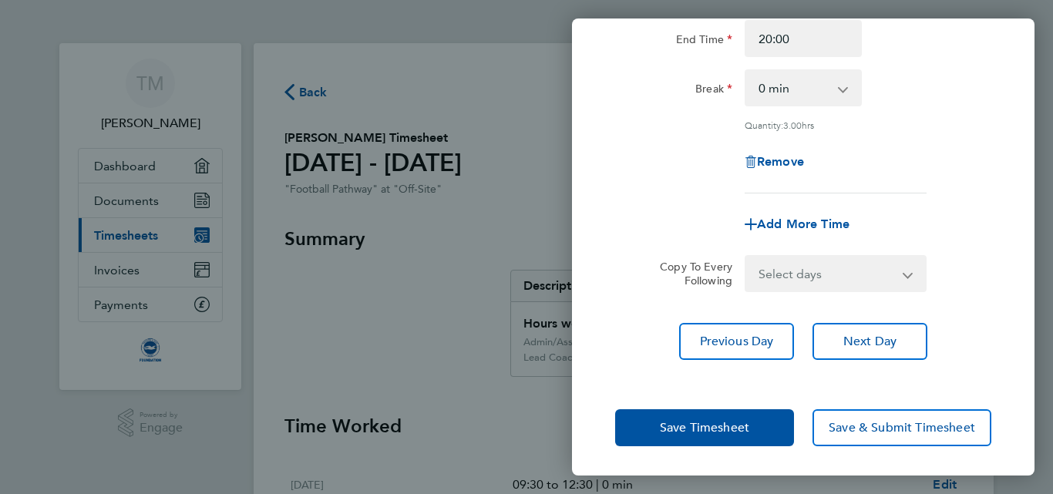
click at [883, 284] on select "Select days Day Weekday (Mon-Fri) Weekend (Sat-Sun) Monday Tuesday Wednesday Th…" at bounding box center [827, 274] width 162 height 34
select select "FRI"
click at [746, 257] on select "Select days Day Weekday (Mon-Fri) Weekend (Sat-Sun) Monday Tuesday Wednesday Th…" at bounding box center [827, 274] width 162 height 34
select select "2025-09-30"
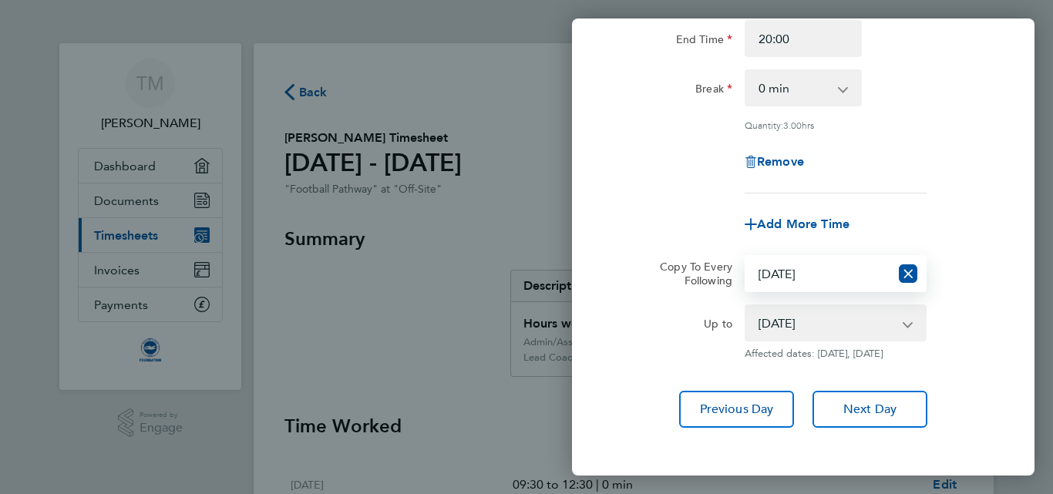
click at [993, 350] on div "Up to 19 Sep 2025 20 Sep 2025 21 Sep 2025 22 Sep 2025 23 Sep 2025 24 Sep 2025 2…" at bounding box center [803, 331] width 388 height 55
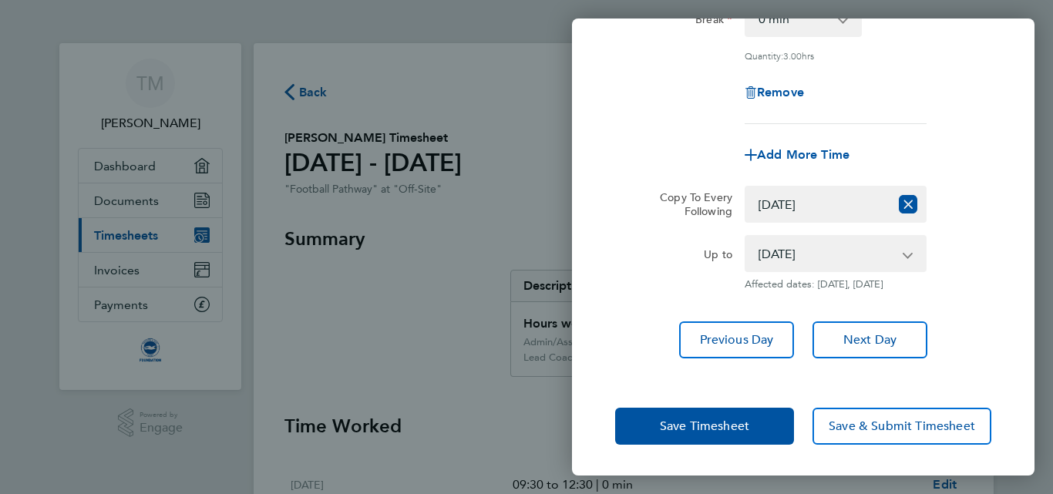
scroll to position [282, 0]
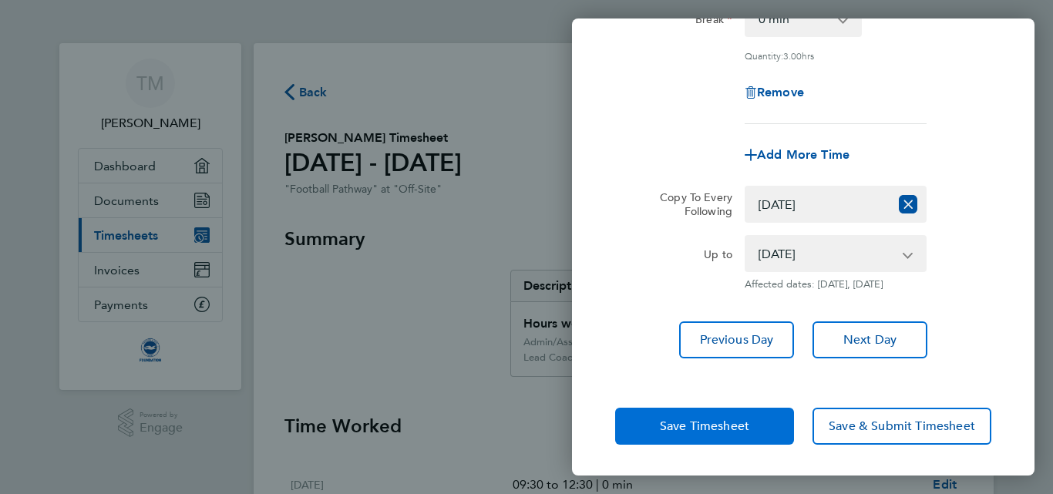
click at [672, 418] on button "Save Timesheet" at bounding box center [704, 426] width 179 height 37
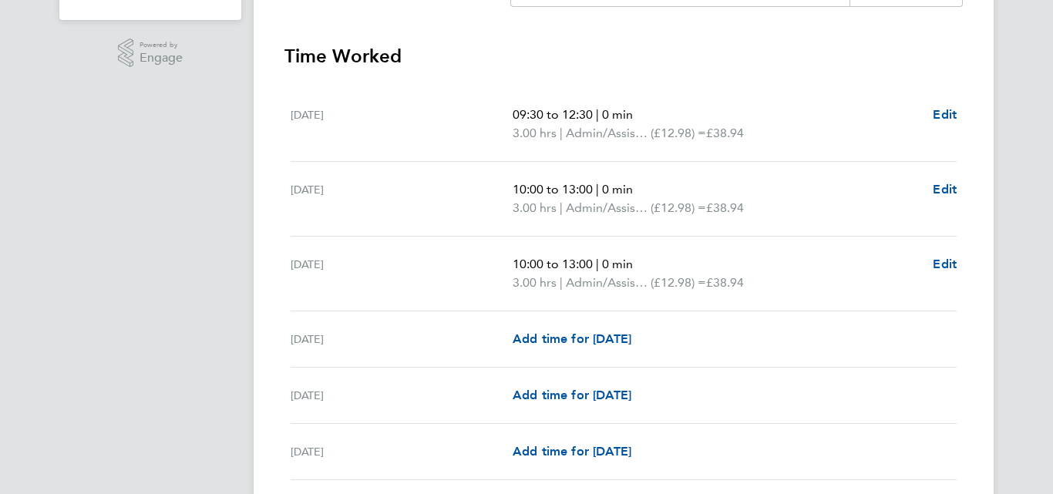
scroll to position [401, 0]
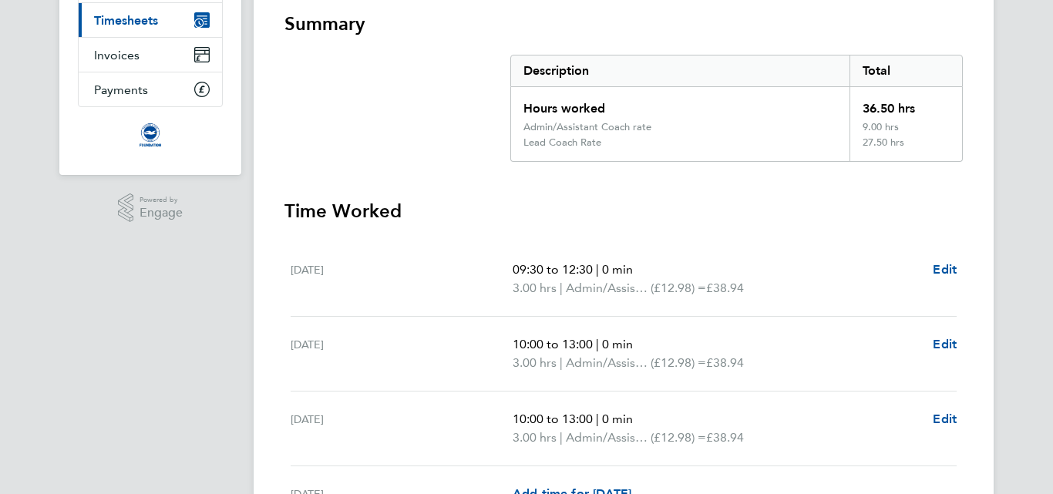
scroll to position [185, 0]
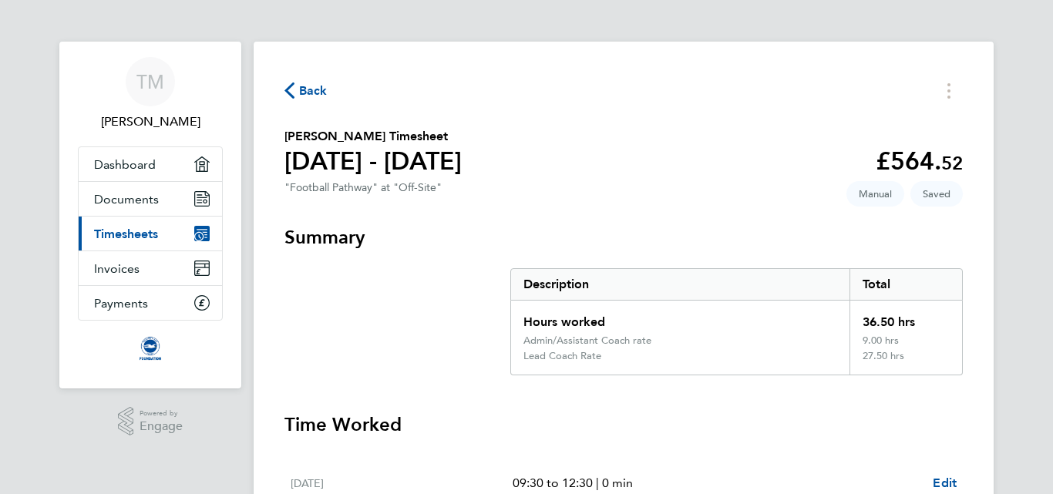
scroll to position [0, 0]
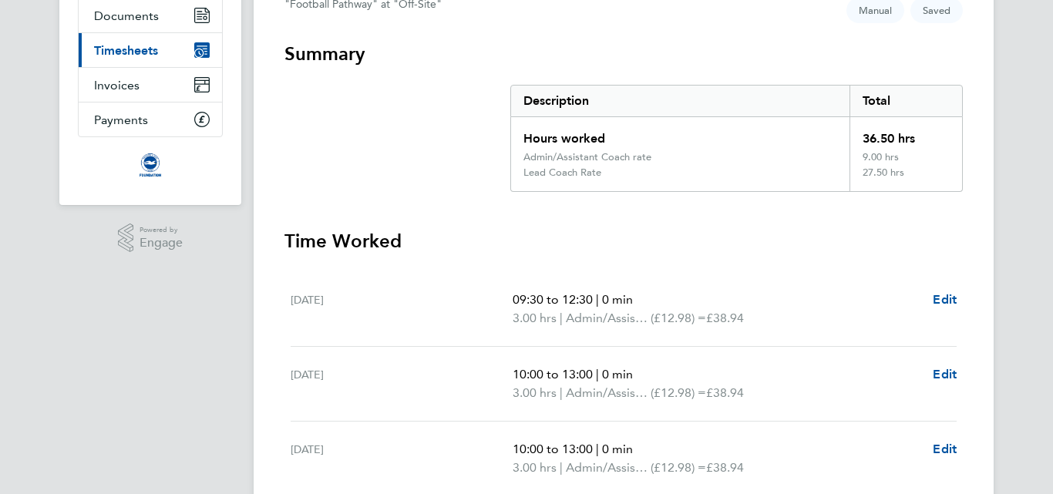
scroll to position [277, 0]
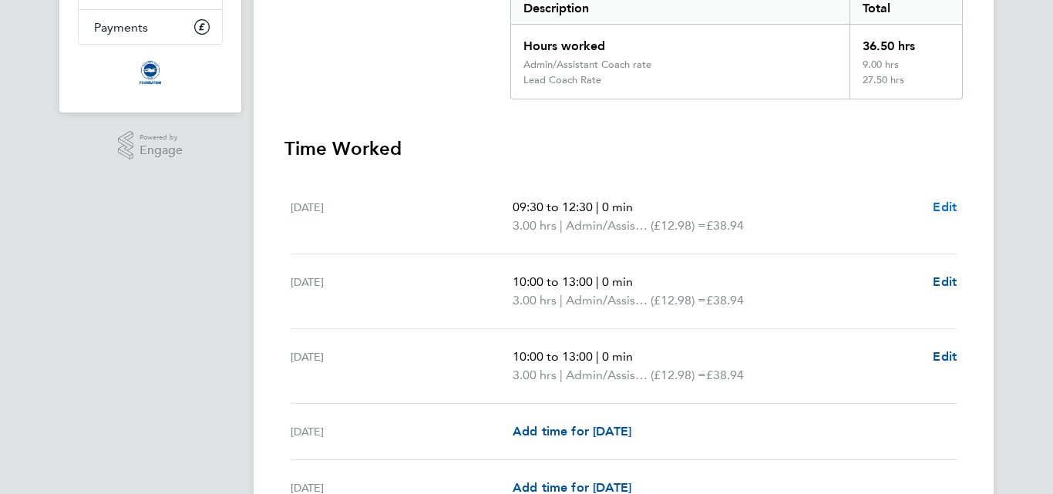
click at [949, 205] on span "Edit" at bounding box center [945, 207] width 24 height 15
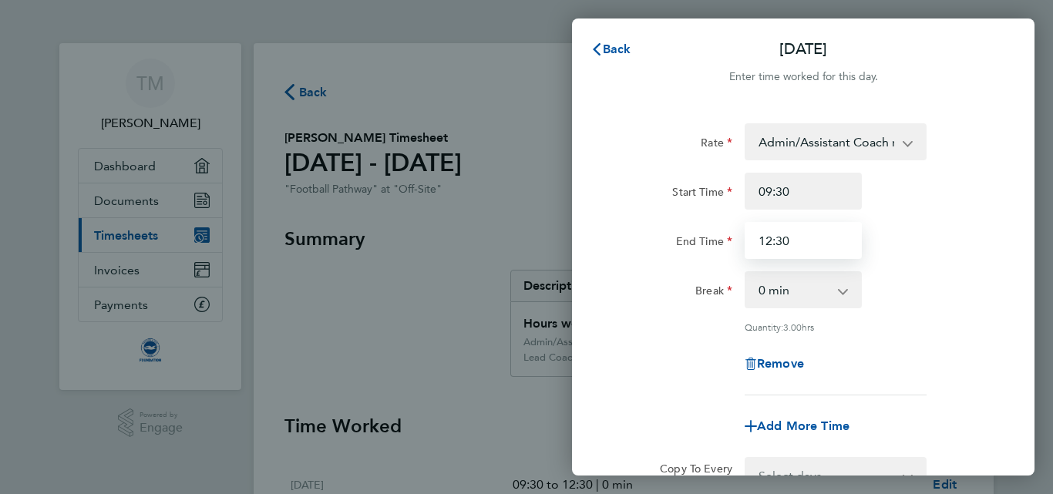
click at [789, 245] on input "12:30" at bounding box center [802, 240] width 117 height 37
type input "12:00"
click at [961, 260] on div "Rate Admin/Assistant Coach rate - 12.98 Lead Coach Rate - 16.28 Start Time 09:3…" at bounding box center [803, 259] width 376 height 272
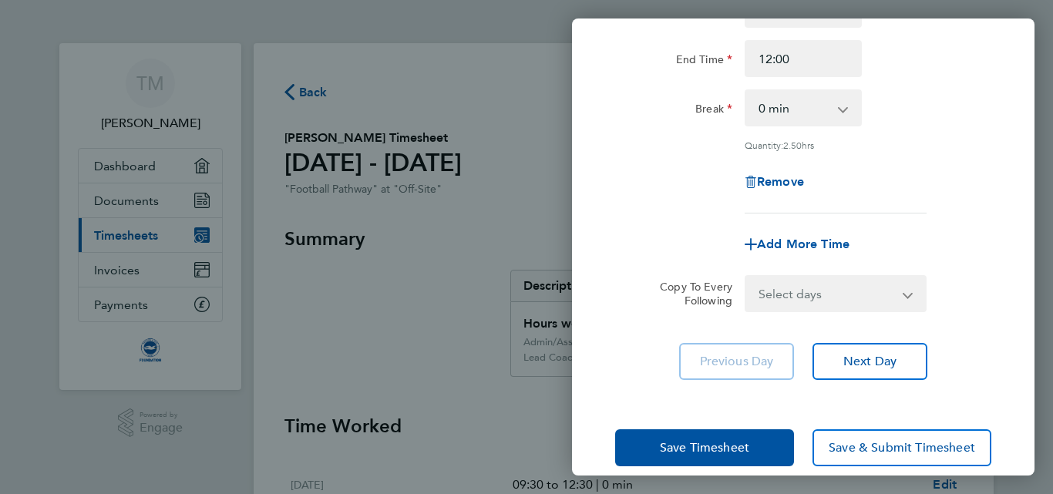
scroll to position [202, 0]
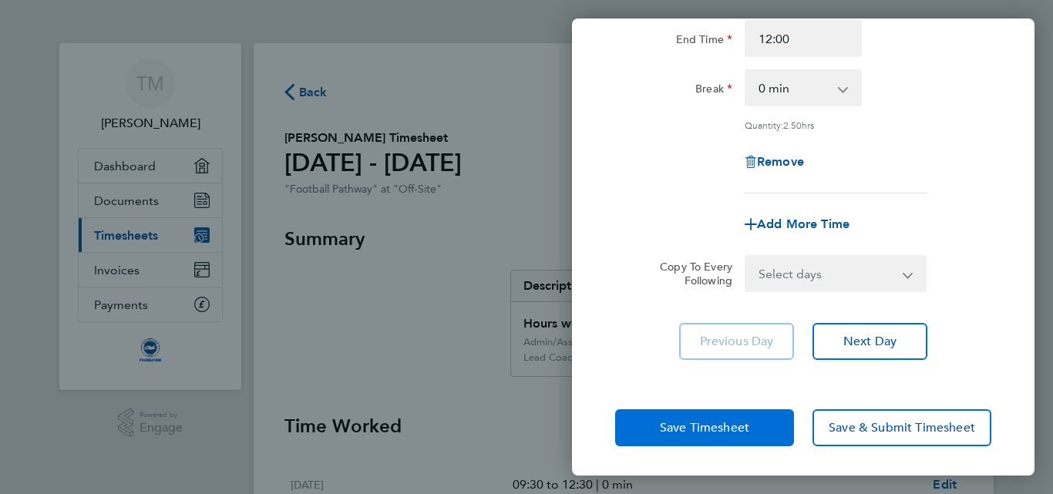
click at [716, 422] on span "Save Timesheet" at bounding box center [704, 427] width 89 height 15
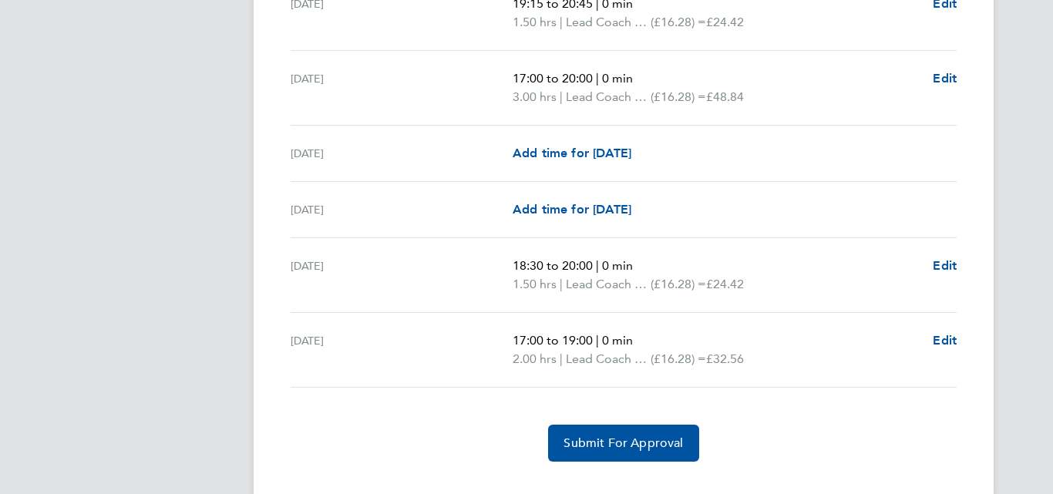
scroll to position [2101, 0]
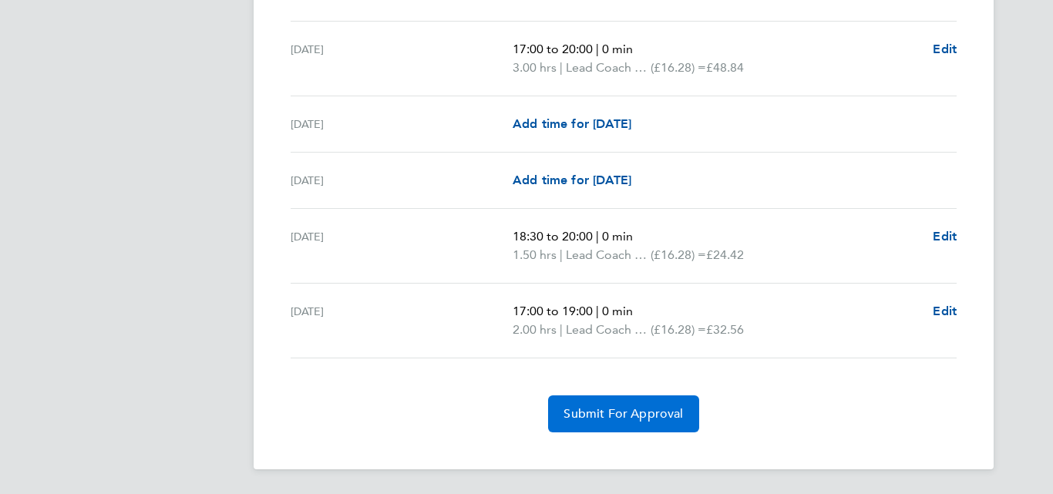
click at [592, 410] on span "Submit For Approval" at bounding box center [622, 413] width 119 height 15
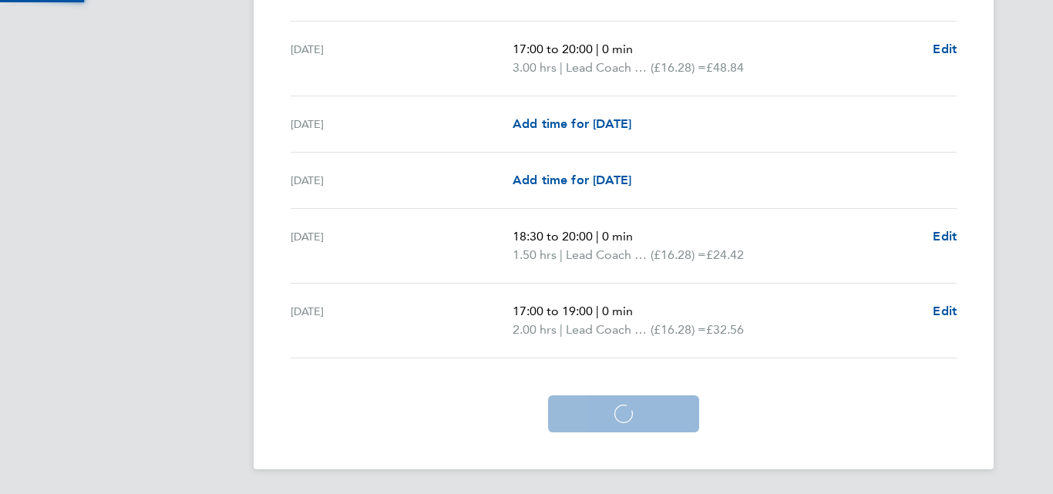
scroll to position [2027, 0]
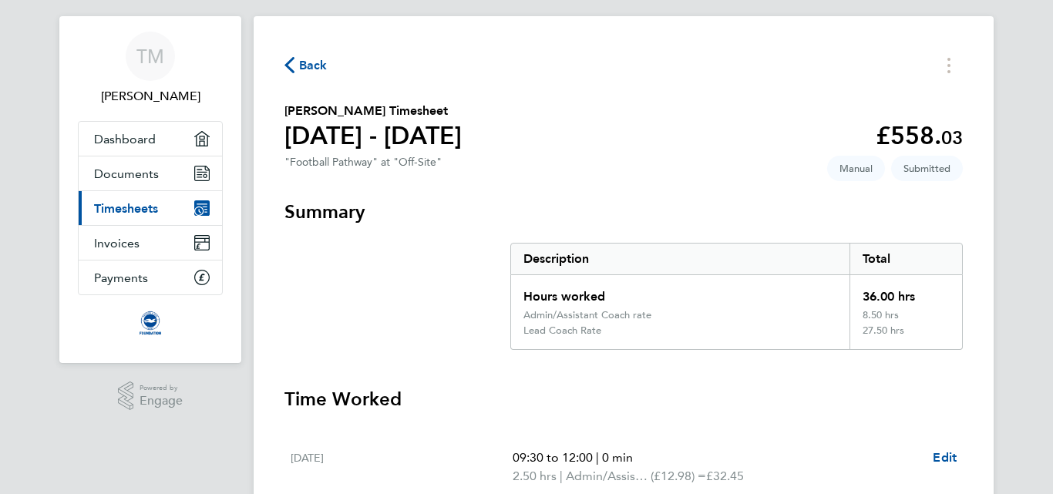
scroll to position [0, 0]
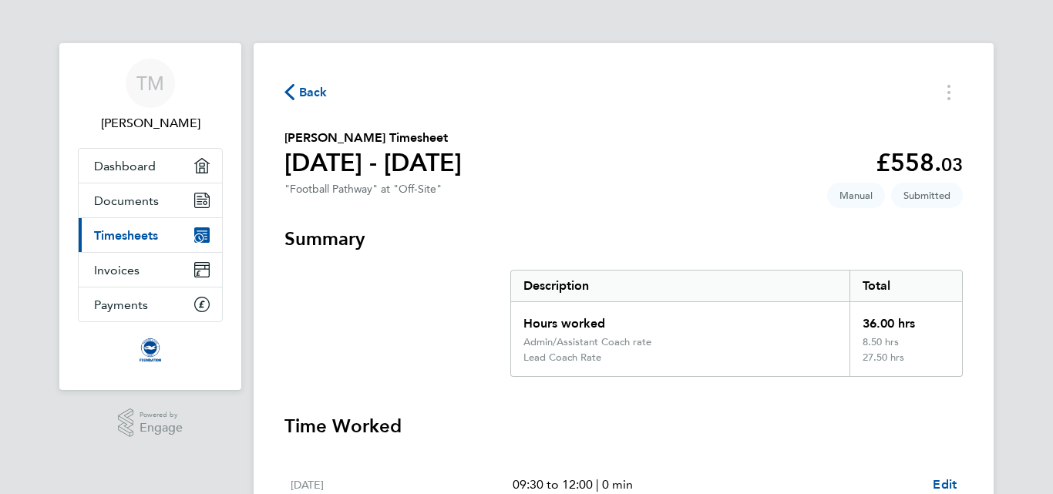
click at [307, 100] on span "Back" at bounding box center [313, 92] width 29 height 18
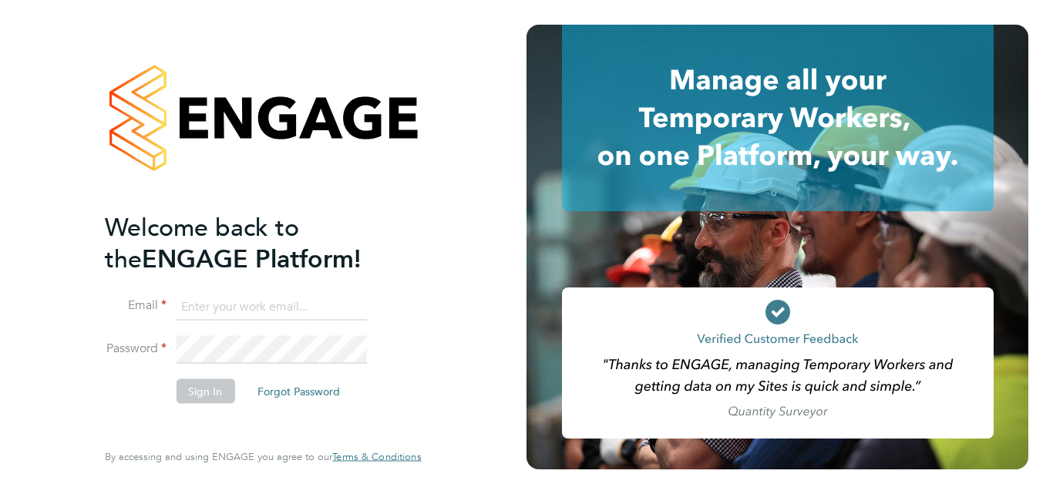
type input "madhani.tyrone@gmail.com"
click at [205, 391] on button "Sign In" at bounding box center [205, 390] width 59 height 25
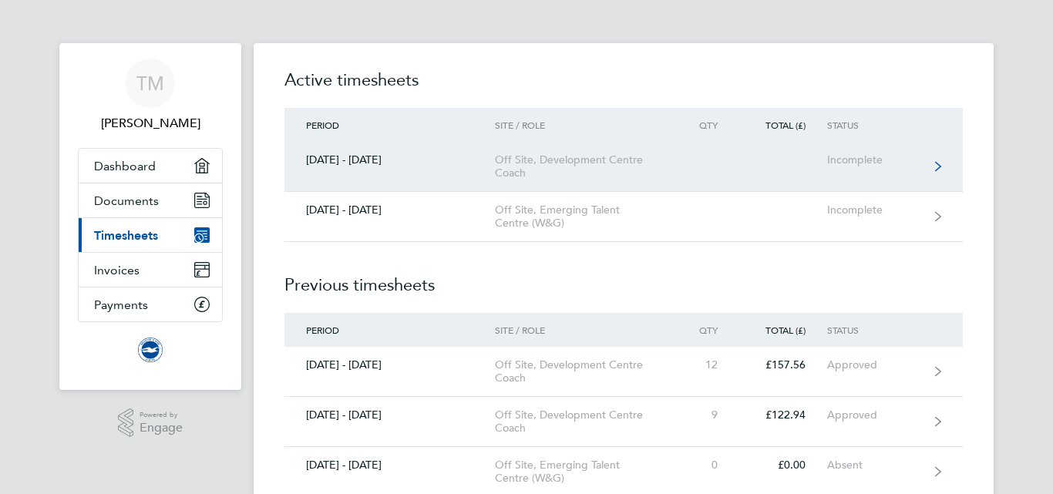
click at [506, 167] on div "Off Site, Development Centre Coach" at bounding box center [583, 166] width 176 height 26
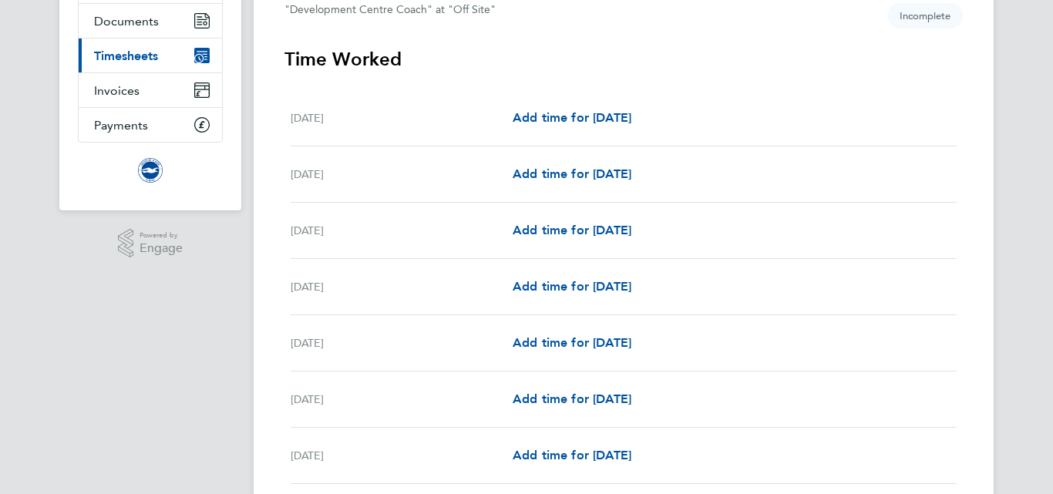
scroll to position [185, 0]
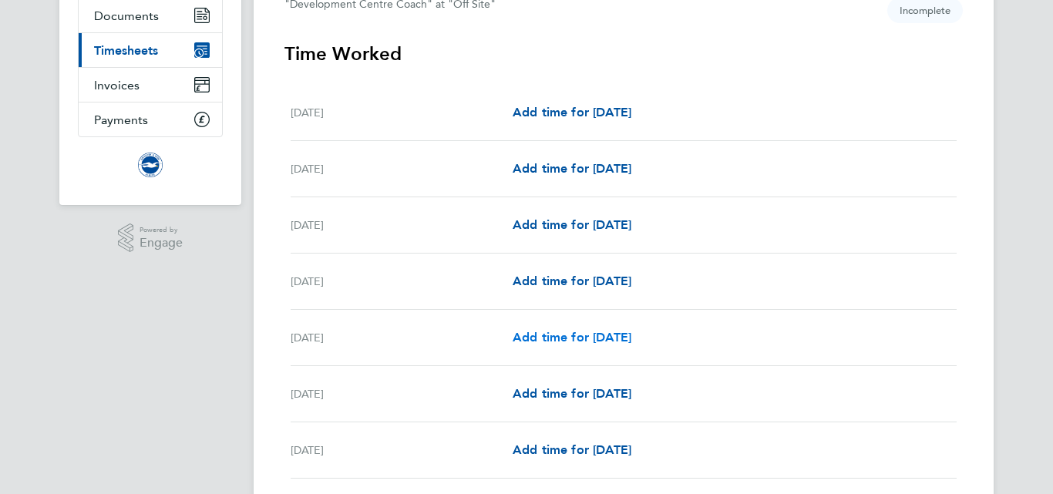
click at [631, 337] on span "Add time for Fri 05 Sep" at bounding box center [572, 337] width 119 height 15
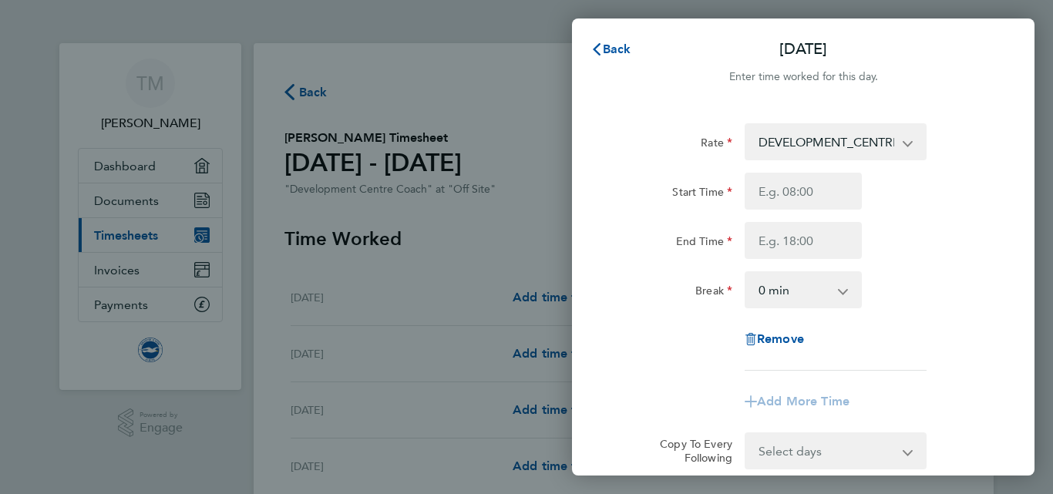
click at [842, 146] on select "DEVELOPMENT_CENTRE_COACH - 14.07" at bounding box center [826, 142] width 160 height 34
click at [795, 197] on input "Start Time" at bounding box center [802, 191] width 117 height 37
click at [798, 193] on input "Start Time" at bounding box center [802, 191] width 117 height 37
type input "18:00"
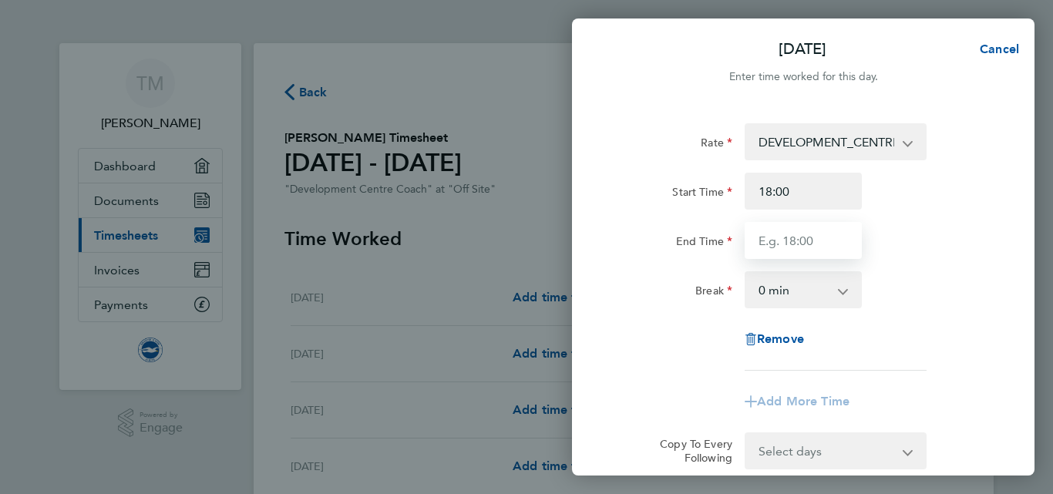
click at [787, 239] on input "End Time" at bounding box center [802, 240] width 117 height 37
type input "20:00"
click at [909, 247] on div "End Time 20:00" at bounding box center [803, 240] width 388 height 37
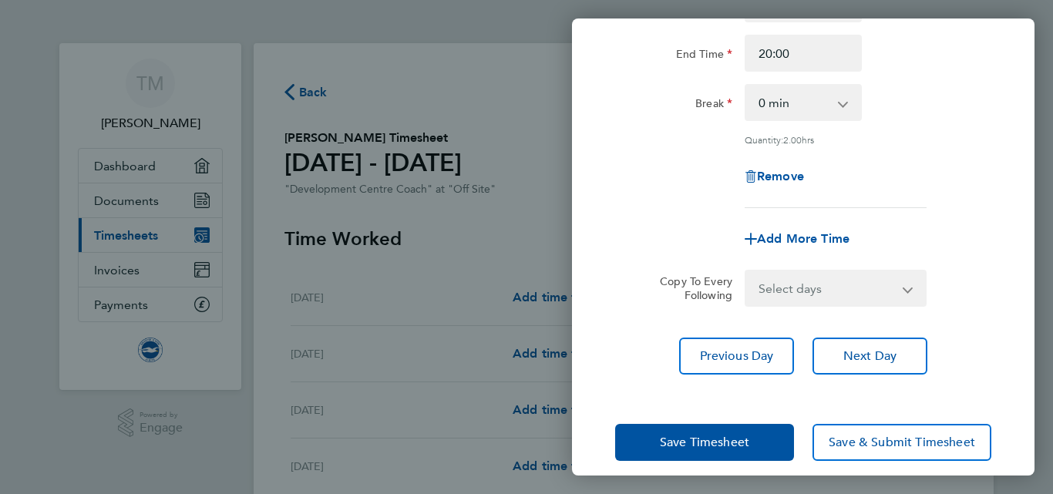
scroll to position [202, 0]
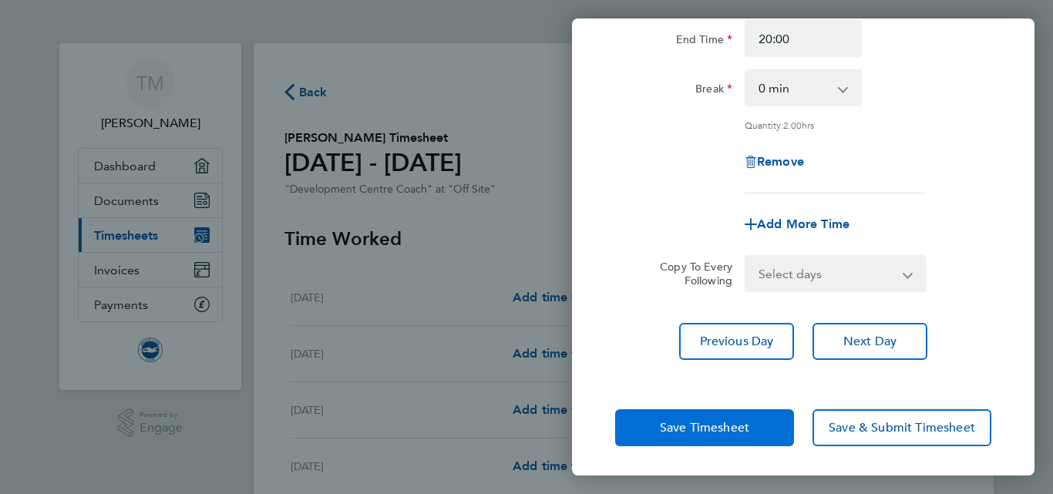
click at [690, 426] on span "Save Timesheet" at bounding box center [704, 427] width 89 height 15
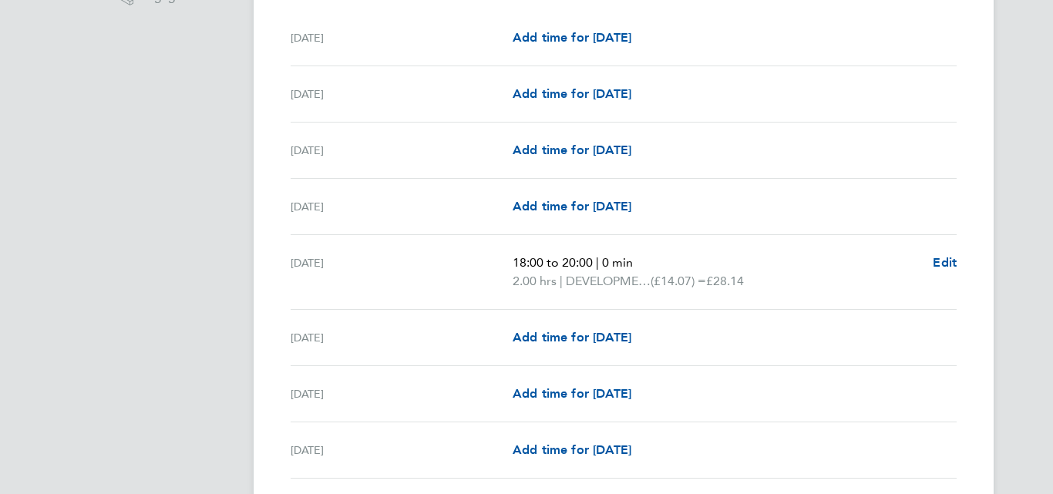
scroll to position [493, 0]
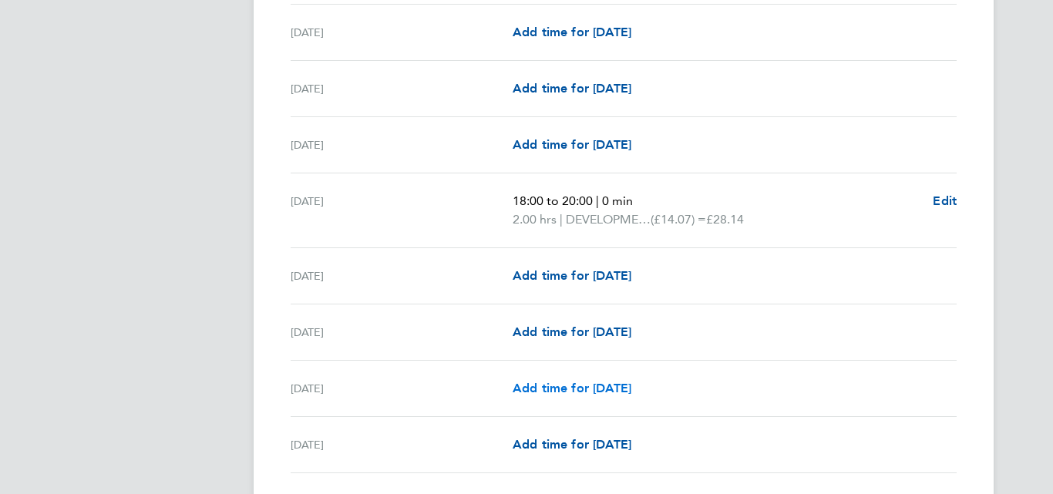
click at [595, 385] on span "Add time for Mon 08 Sep" at bounding box center [572, 388] width 119 height 15
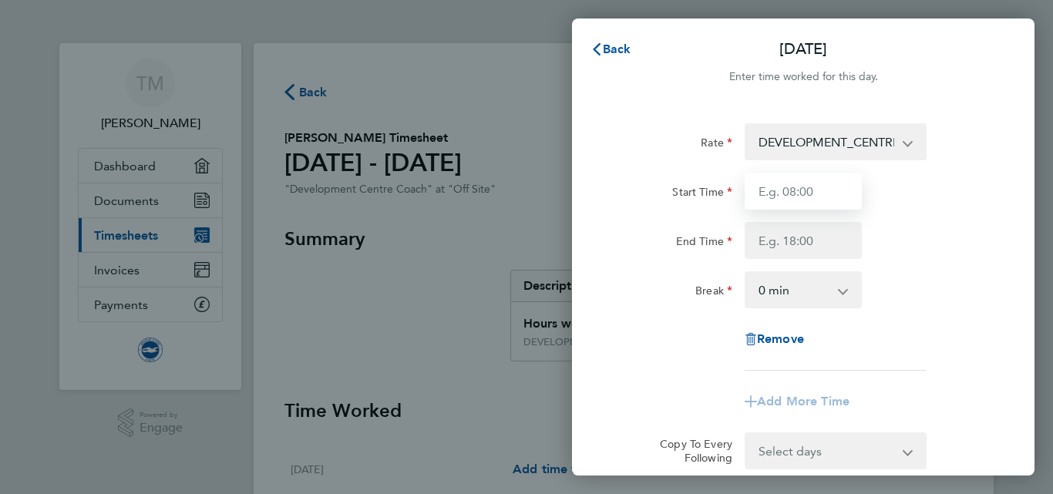
click at [810, 199] on input "Start Time" at bounding box center [802, 191] width 117 height 37
type input "16:00"
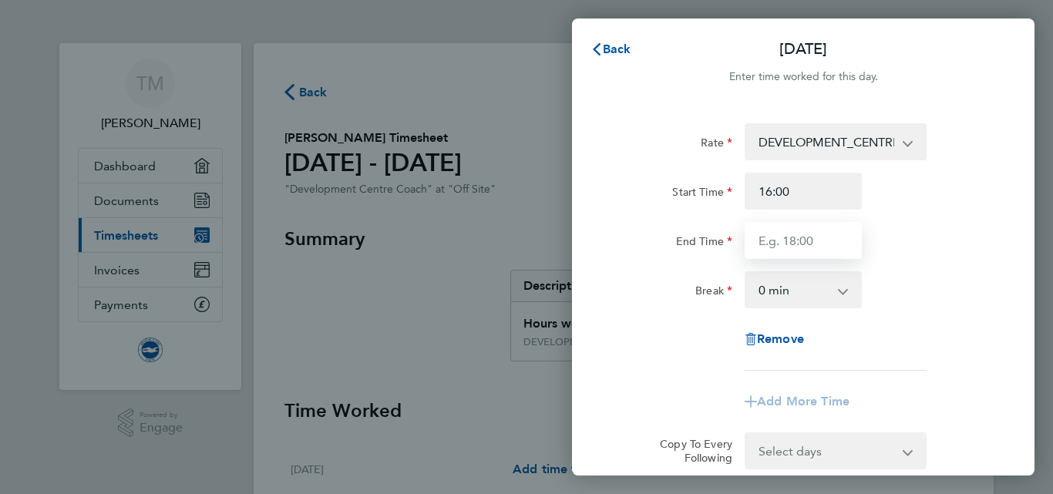
click at [775, 240] on input "End Time" at bounding box center [802, 240] width 117 height 37
type input "19:00"
click at [943, 229] on div "End Time 19:00" at bounding box center [803, 240] width 388 height 37
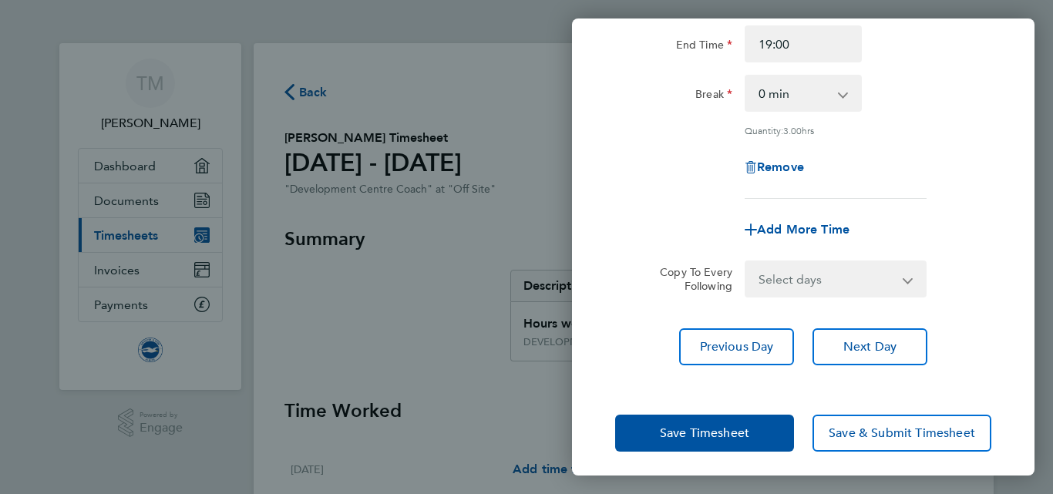
scroll to position [202, 0]
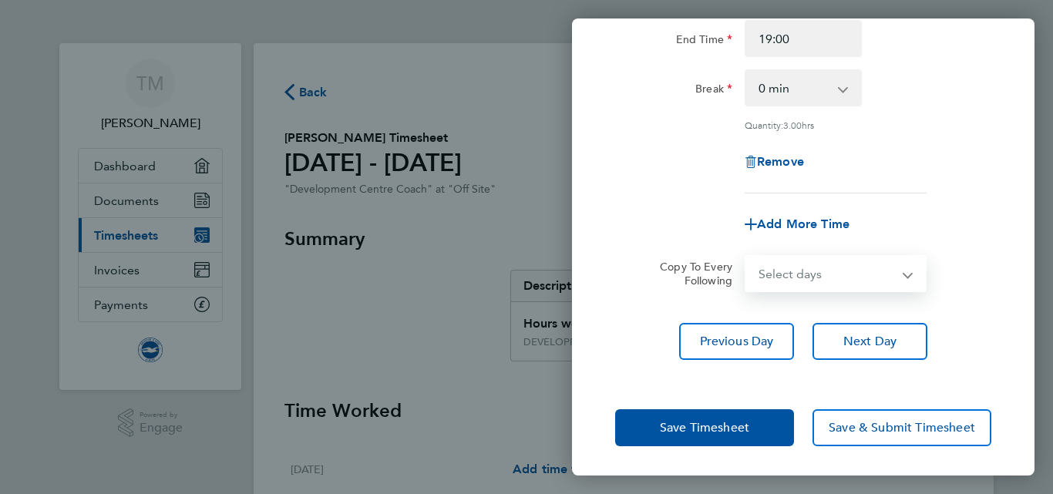
click at [857, 279] on select "Select days Day Weekday (Mon-Fri) Weekend (Sat-Sun) Monday Tuesday Wednesday Th…" at bounding box center [827, 274] width 162 height 34
select select "MO"
click at [746, 257] on select "Select days Day Weekday (Mon-Fri) Weekend (Sat-Sun) Monday Tuesday Wednesday Th…" at bounding box center [827, 274] width 162 height 34
select select "2025-09-30"
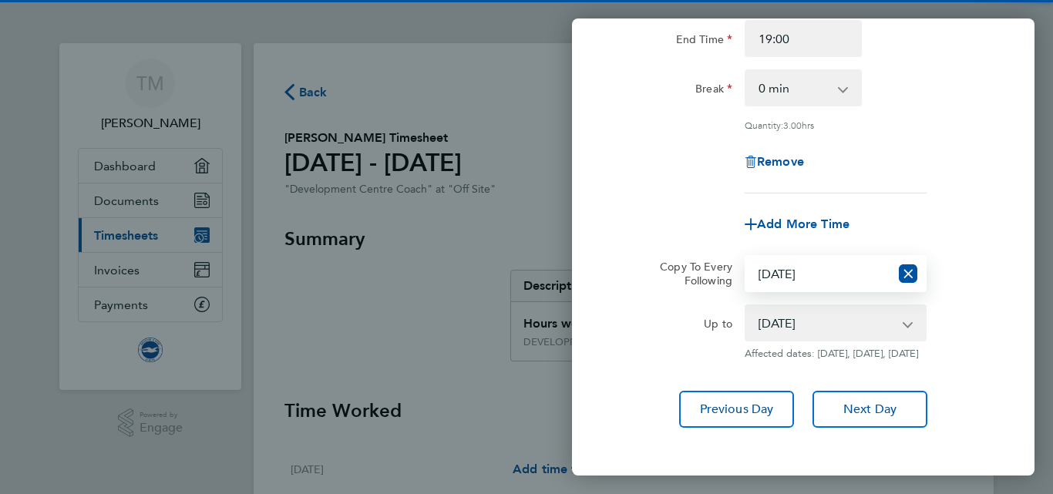
click at [944, 176] on div "Remove" at bounding box center [803, 161] width 388 height 37
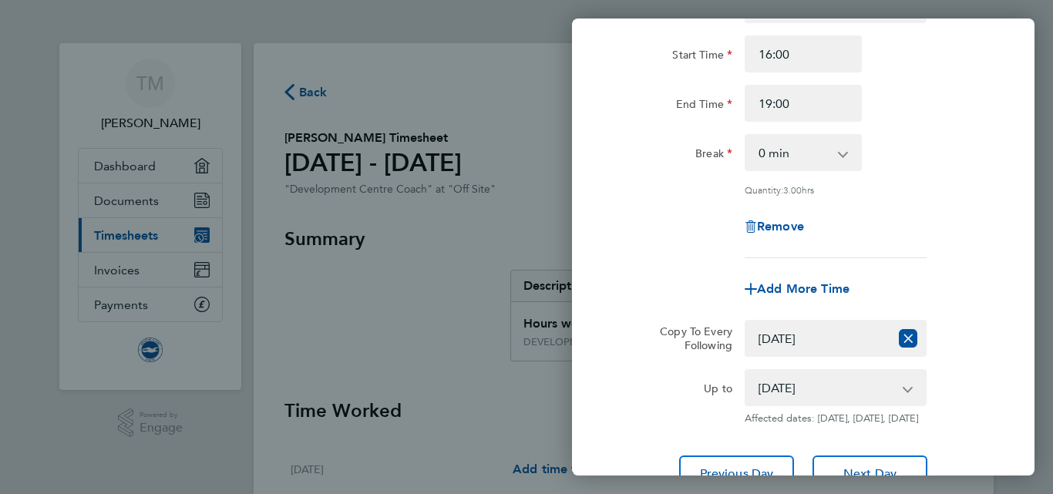
scroll to position [140, 0]
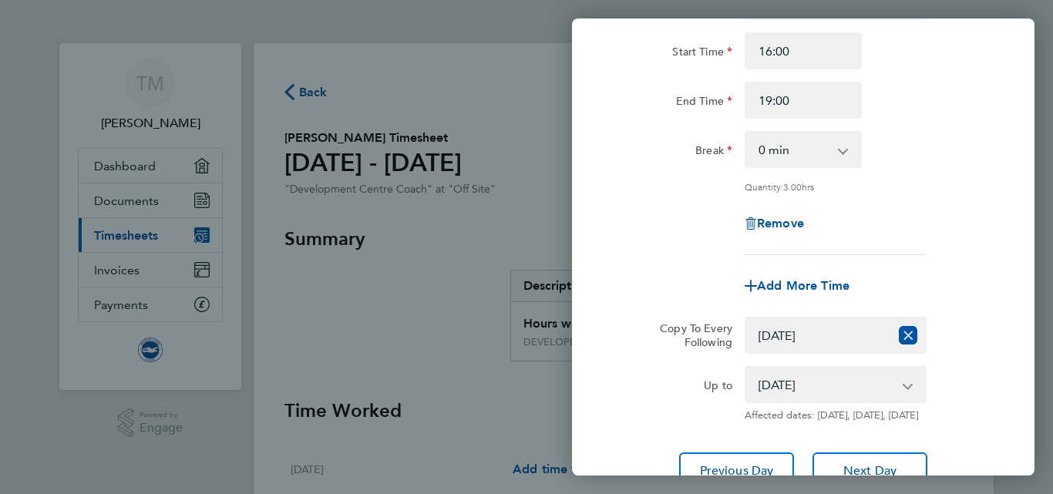
click at [963, 220] on div "Remove" at bounding box center [803, 223] width 388 height 37
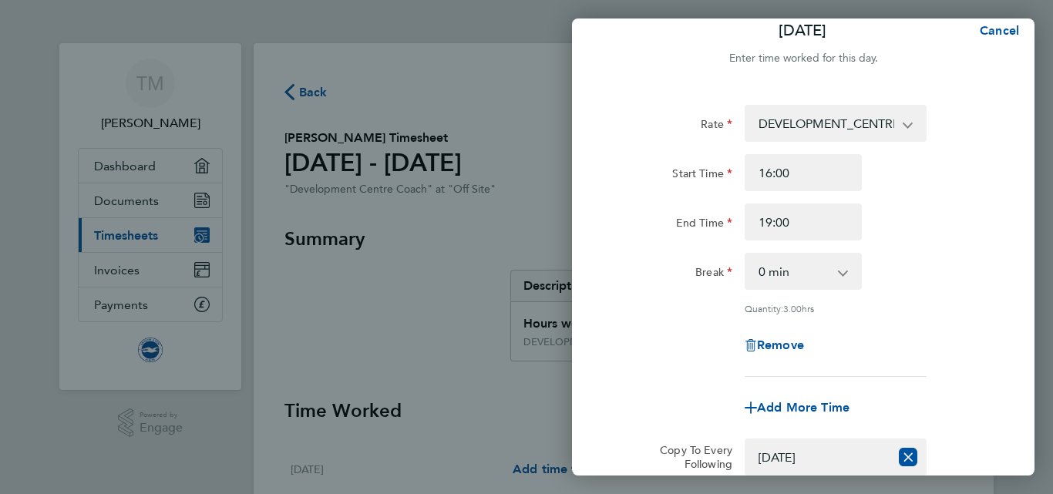
scroll to position [17, 0]
click at [785, 222] on input "19:00" at bounding box center [802, 223] width 117 height 37
type input "19:30"
click at [909, 237] on div "End Time 19:30" at bounding box center [803, 223] width 388 height 37
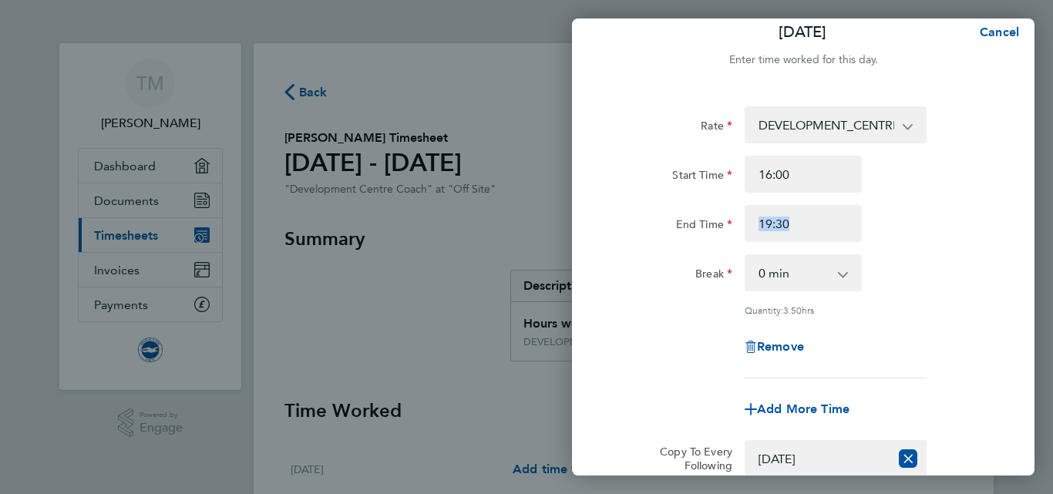
click at [909, 237] on div "End Time 19:30" at bounding box center [803, 223] width 388 height 37
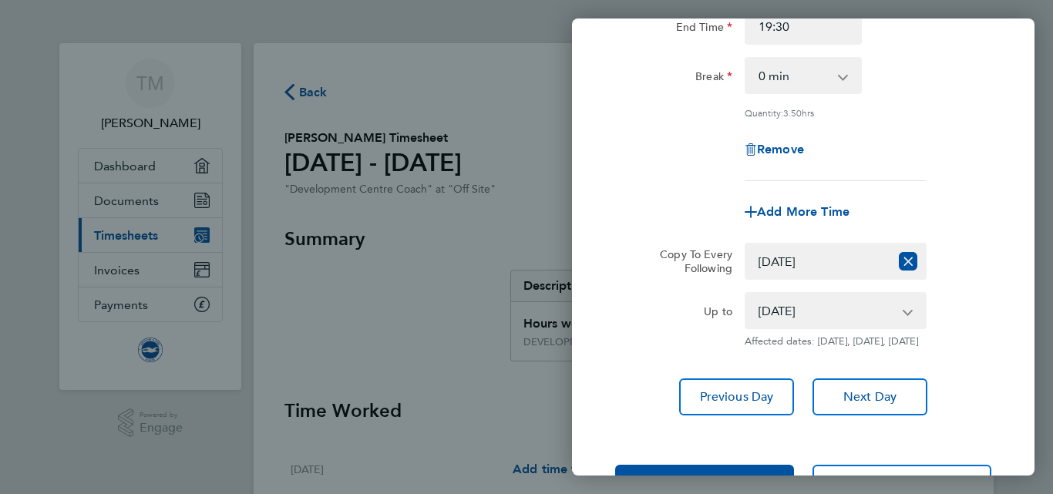
scroll to position [282, 0]
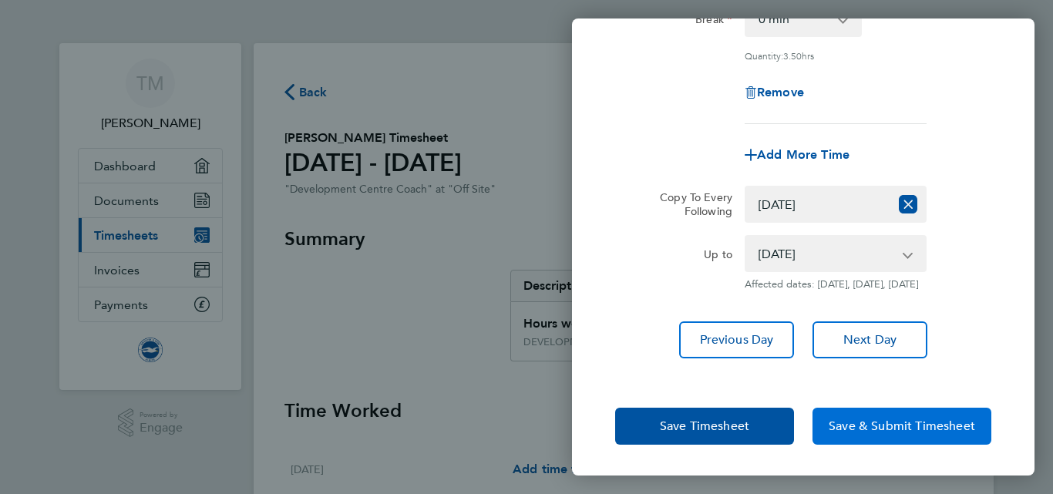
click at [899, 431] on span "Save & Submit Timesheet" at bounding box center [901, 425] width 146 height 15
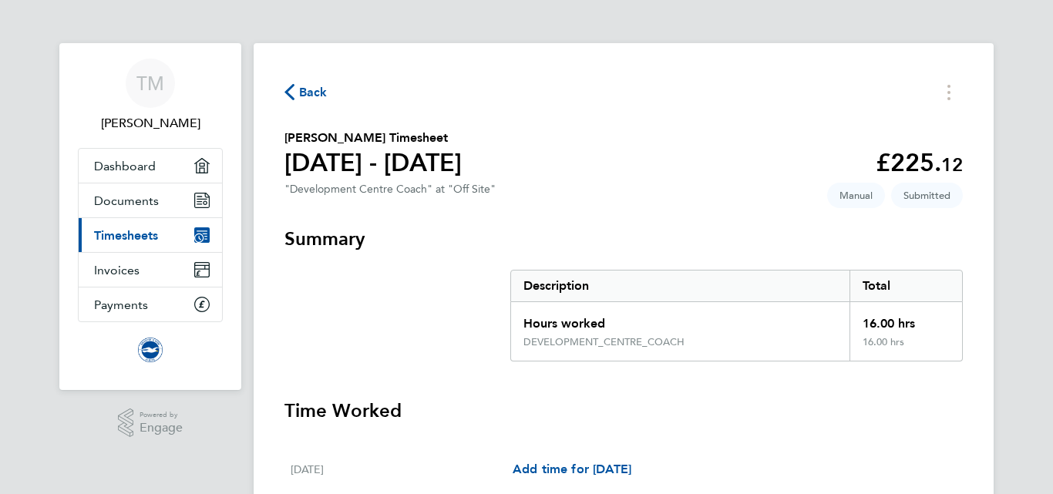
click at [293, 91] on icon "button" at bounding box center [289, 92] width 10 height 16
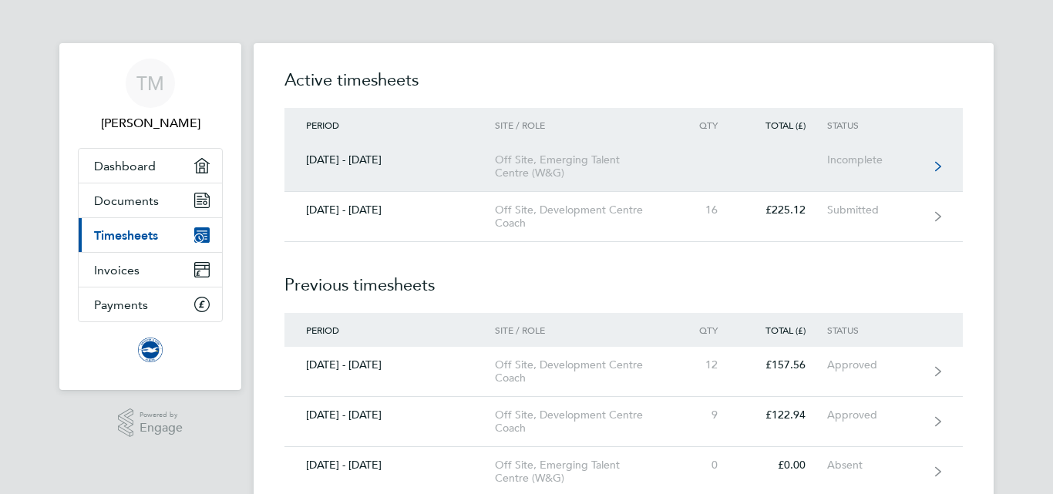
click at [690, 163] on link "01 - 30 Sept 2025 Off Site, Emerging Talent Centre (W&G) Incomplete" at bounding box center [623, 167] width 678 height 50
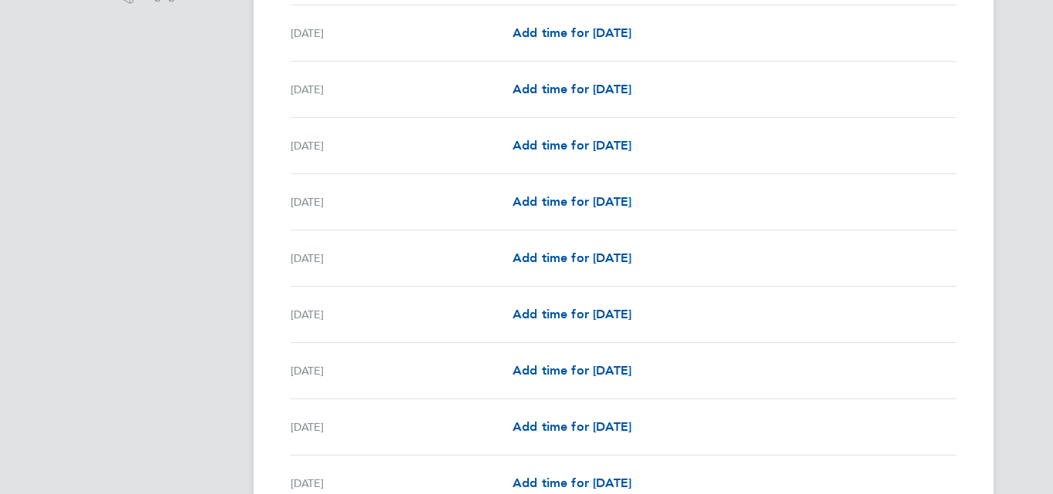
scroll to position [462, 0]
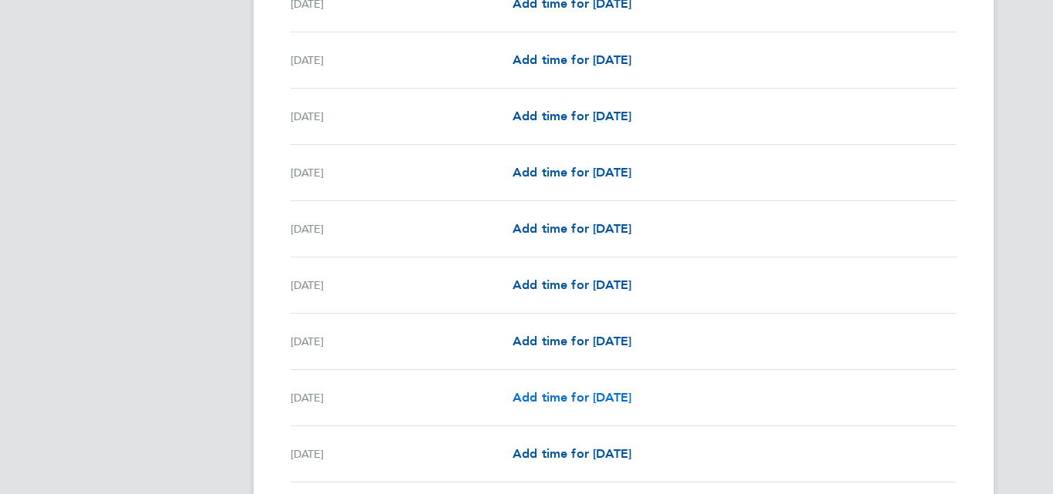
click at [564, 395] on span "Add time for Thu 11 Sep" at bounding box center [572, 397] width 119 height 15
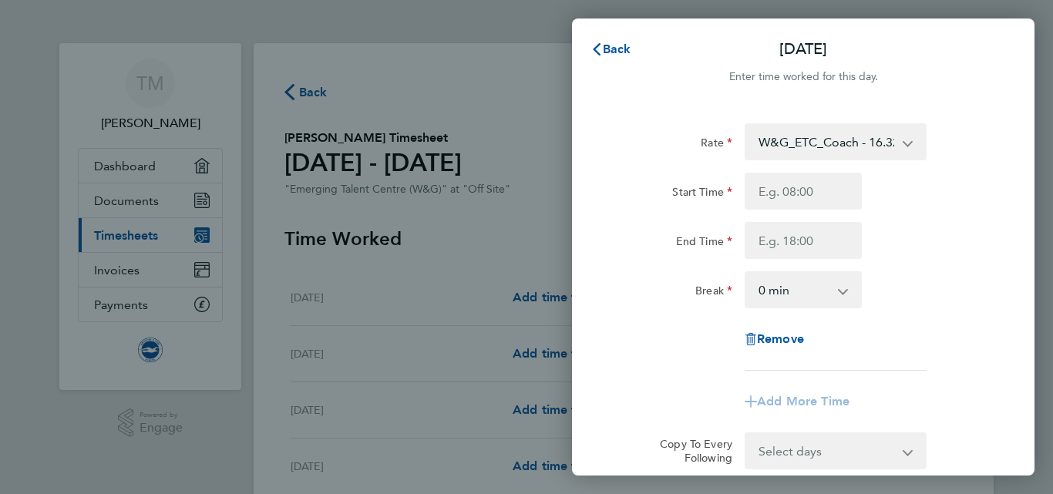
click at [859, 144] on select "W&G_ETC_Coach - 16.32" at bounding box center [826, 142] width 160 height 34
click at [808, 183] on input "Start Time" at bounding box center [802, 191] width 117 height 37
type input "17:00"
click at [779, 240] on input "End Time" at bounding box center [802, 240] width 117 height 37
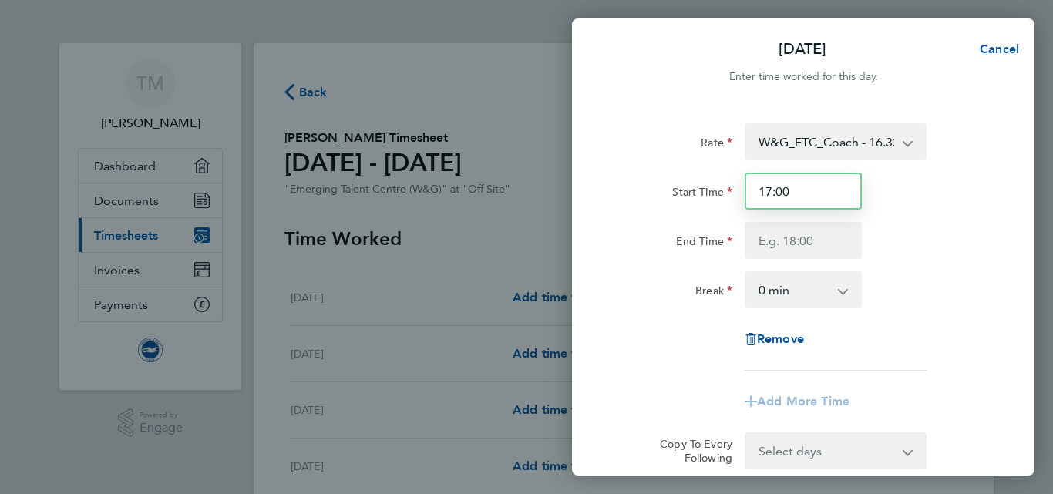
click at [790, 200] on input "17:00" at bounding box center [802, 191] width 117 height 37
click at [989, 49] on span "Cancel" at bounding box center [997, 49] width 44 height 15
click at [608, 45] on span "Back" at bounding box center [617, 49] width 29 height 15
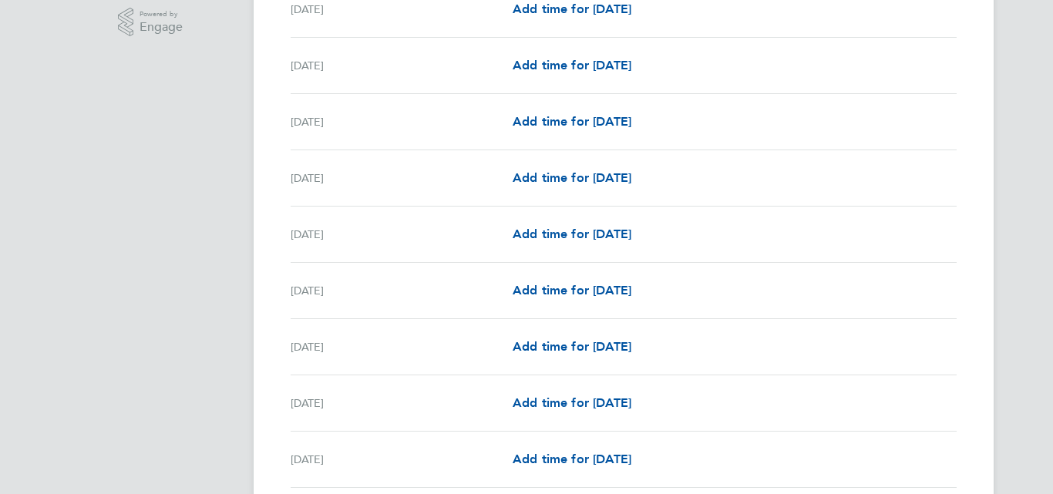
scroll to position [432, 0]
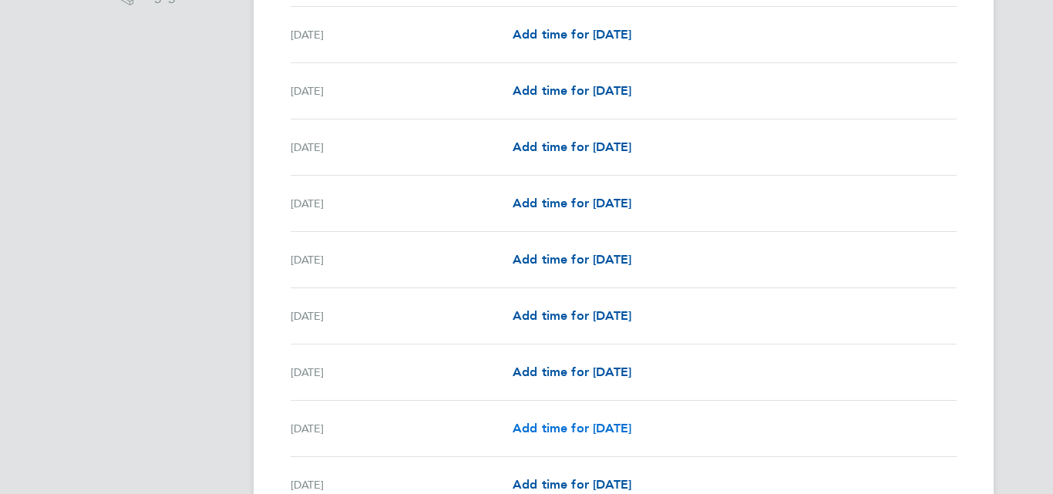
click at [623, 429] on span "Add time for Thu 11 Sep" at bounding box center [572, 428] width 119 height 15
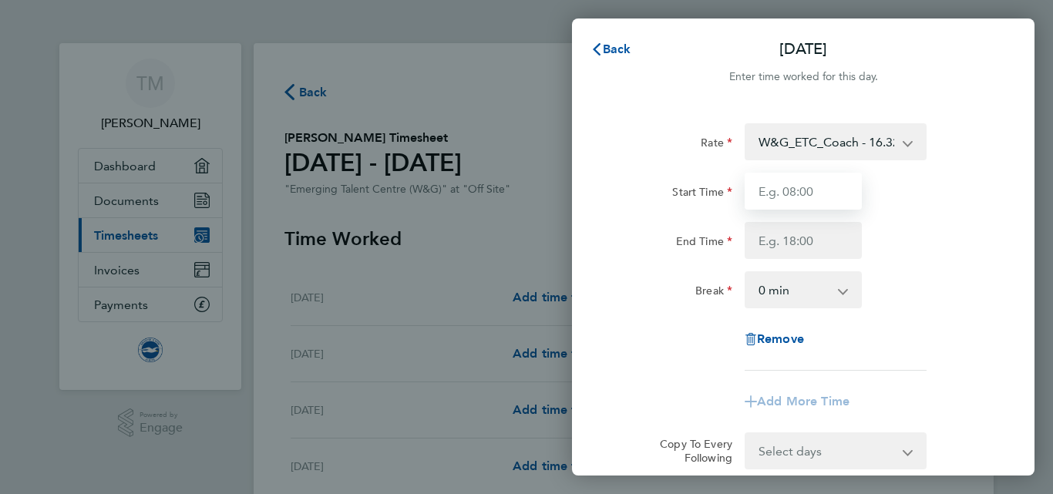
click at [813, 177] on input "Start Time" at bounding box center [802, 191] width 117 height 37
type input "16:00"
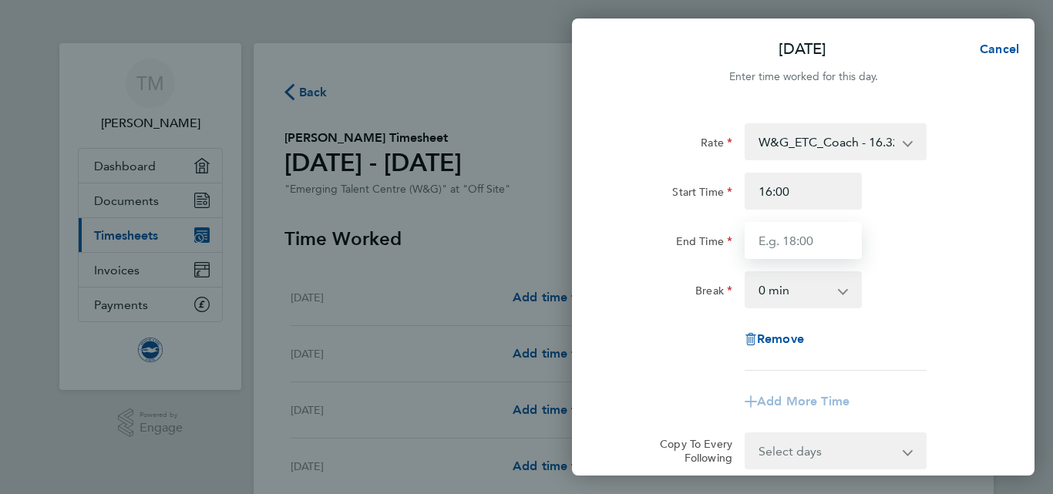
click at [778, 246] on input "End Time" at bounding box center [802, 240] width 117 height 37
type input "19:00"
click at [946, 305] on div "Break 0 min 15 min 30 min 45 min 60 min 75 min 90 min" at bounding box center [803, 289] width 388 height 37
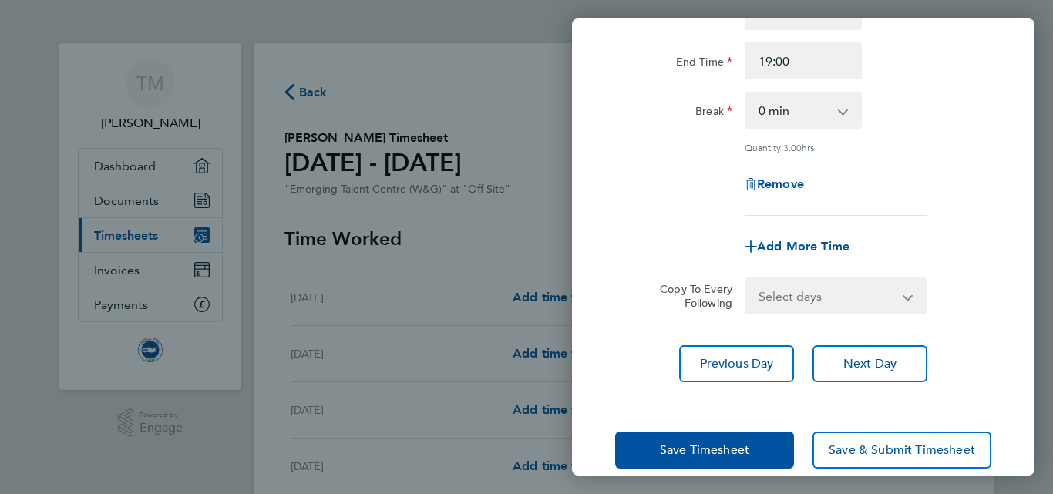
scroll to position [202, 0]
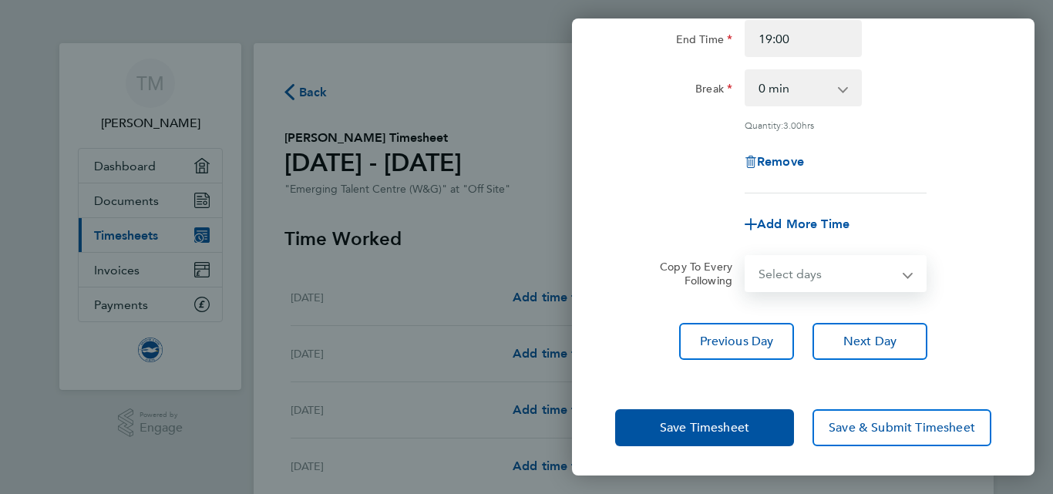
click at [871, 277] on select "Select days Day Weekday (Mon-Fri) Weekend (Sat-Sun) Monday Tuesday Wednesday Th…" at bounding box center [827, 274] width 162 height 34
select select "THU"
click at [746, 257] on select "Select days Day Weekday (Mon-Fri) Weekend (Sat-Sun) Monday Tuesday Wednesday Th…" at bounding box center [827, 274] width 162 height 34
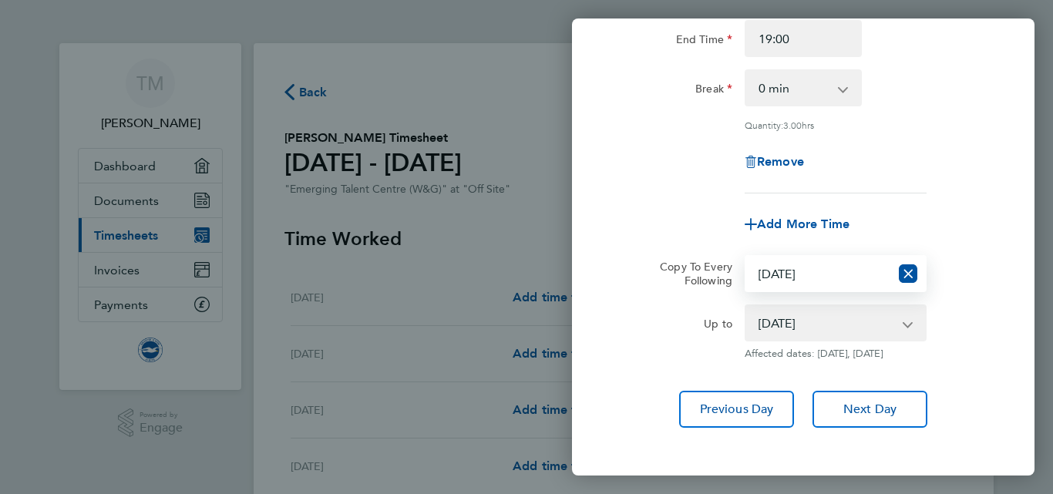
click at [784, 321] on select "18 Sep 2025 19 Sep 2025 20 Sep 2025 21 Sep 2025 22 Sep 2025 23 Sep 2025 24 Sep …" at bounding box center [826, 323] width 160 height 34
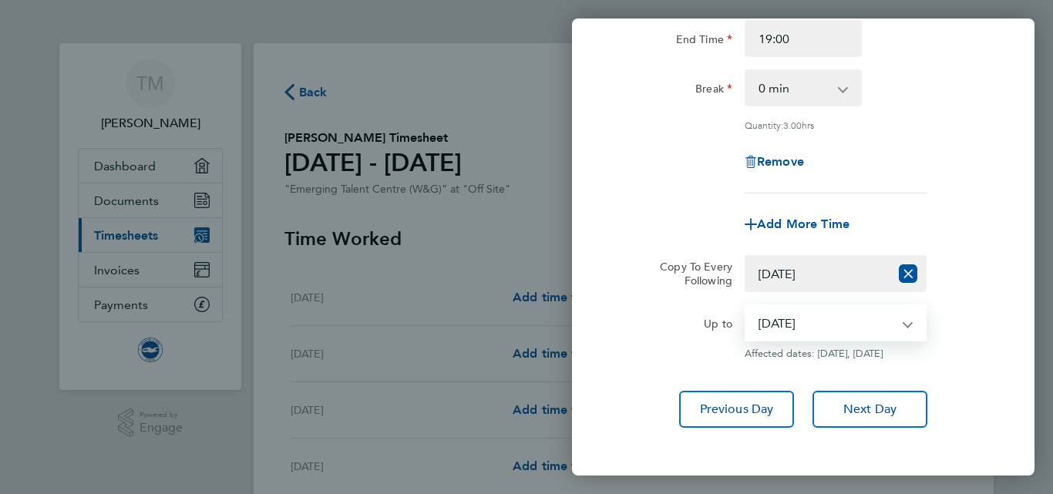
select select "2025-09-23"
click at [746, 306] on select "18 Sep 2025 19 Sep 2025 20 Sep 2025 21 Sep 2025 22 Sep 2025 23 Sep 2025 24 Sep …" at bounding box center [826, 323] width 160 height 34
click at [1010, 300] on div "Rate W&G_ETC_Coach - 16.32 Start Time 16:00 End Time 19:00 Break 0 min 15 min 3…" at bounding box center [803, 174] width 462 height 543
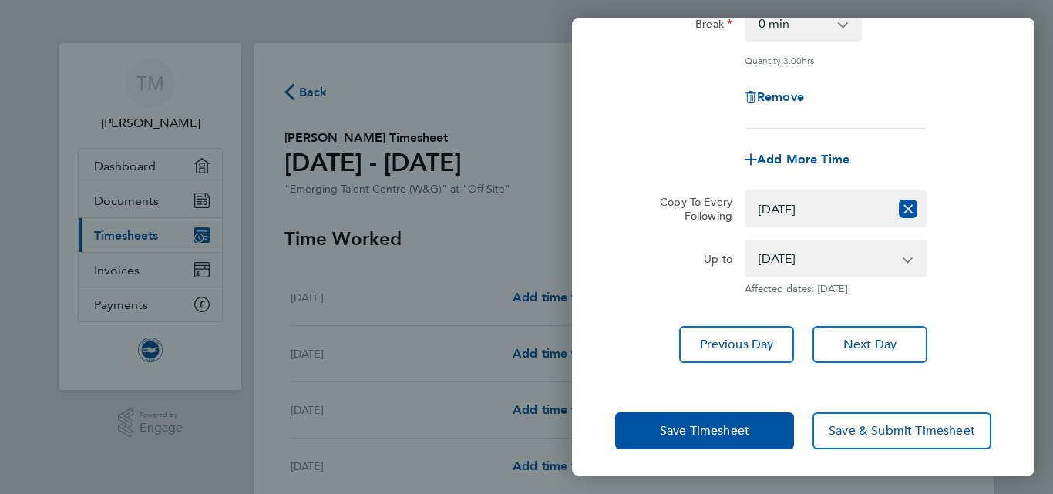
scroll to position [270, 0]
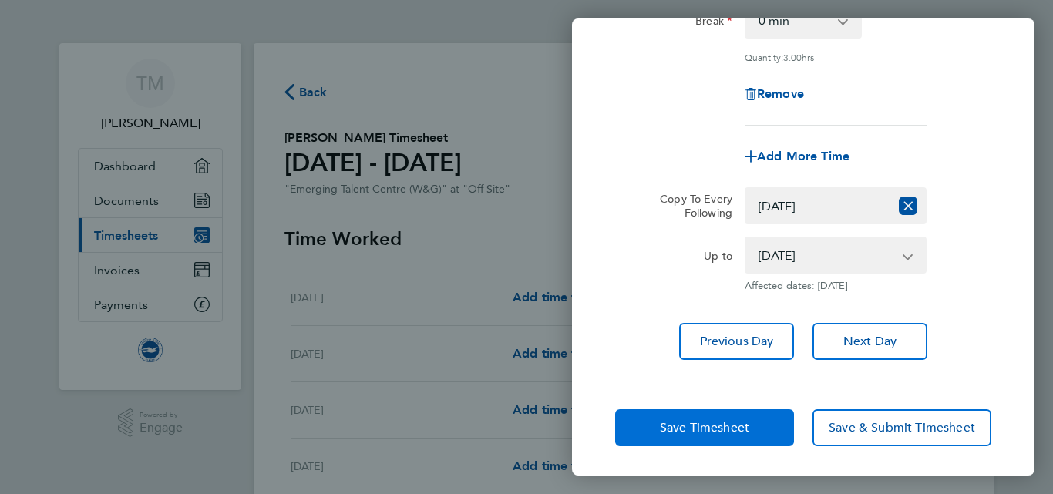
click at [759, 429] on button "Save Timesheet" at bounding box center [704, 427] width 179 height 37
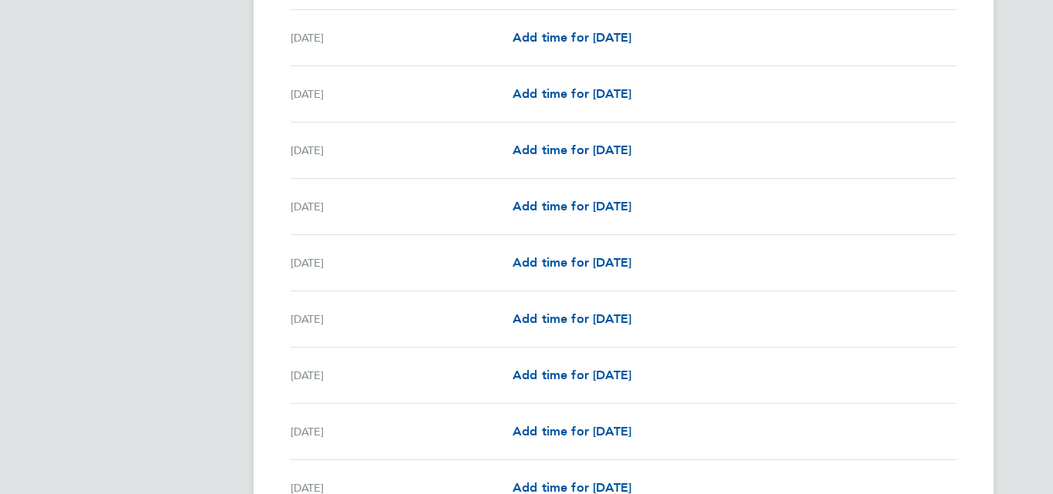
scroll to position [1808, 0]
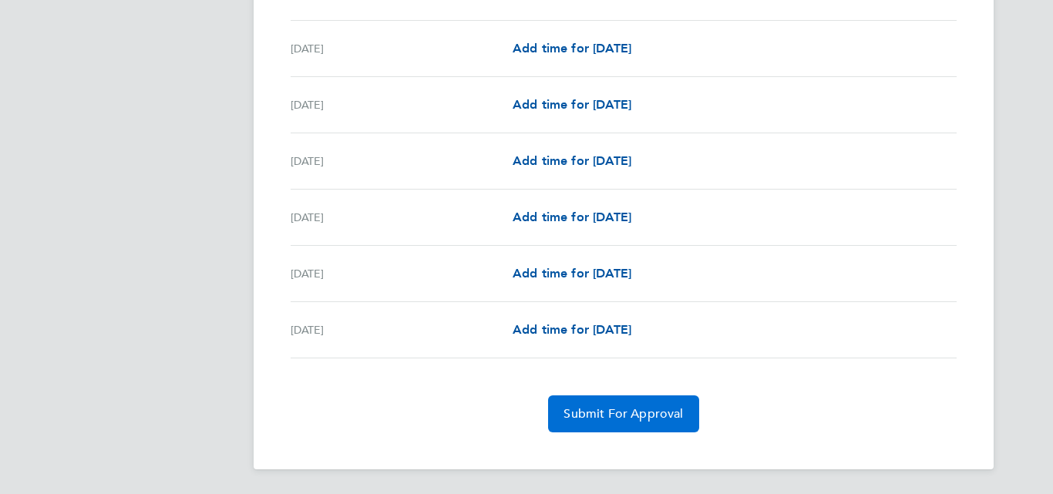
click at [629, 418] on span "Submit For Approval" at bounding box center [622, 413] width 119 height 15
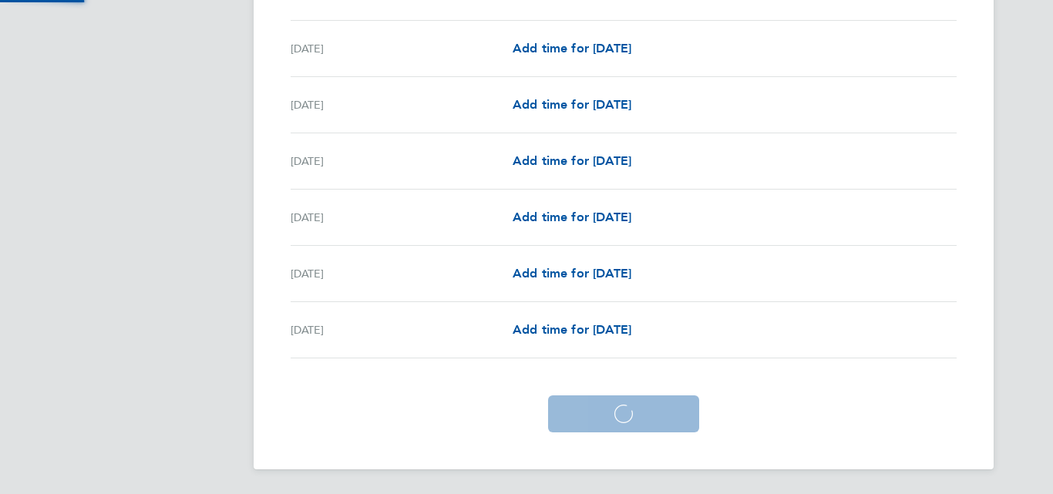
scroll to position [1734, 0]
